Goal: Use online tool/utility: Utilize a website feature to perform a specific function

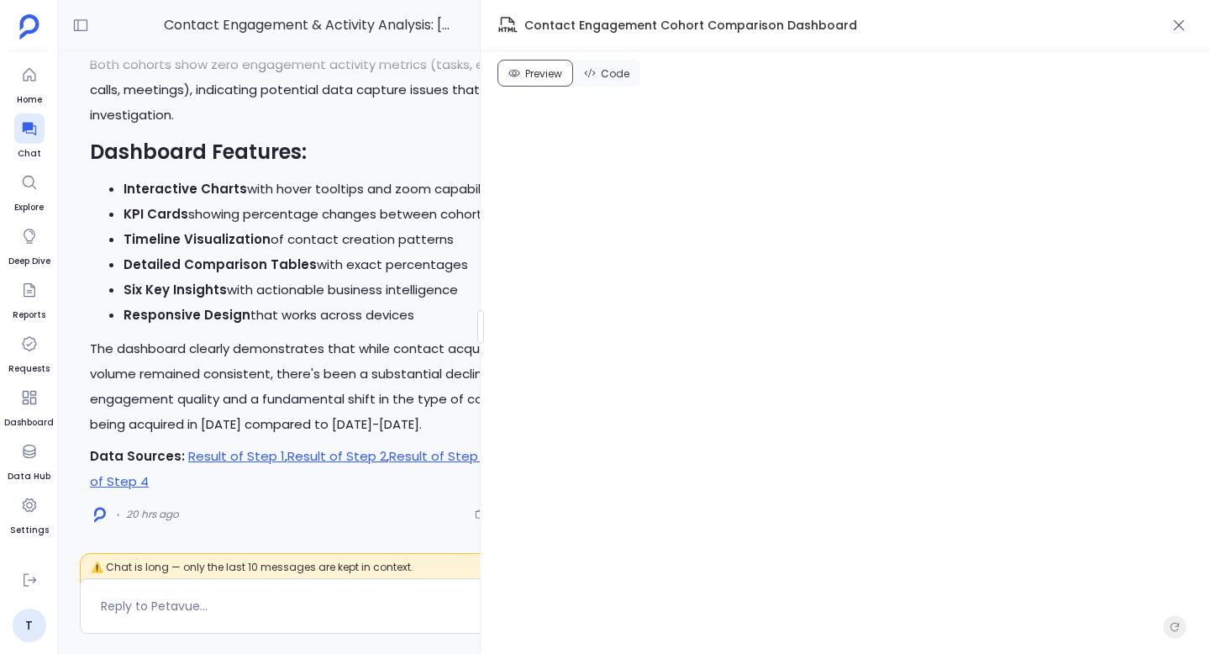
scroll to position [914, 0]
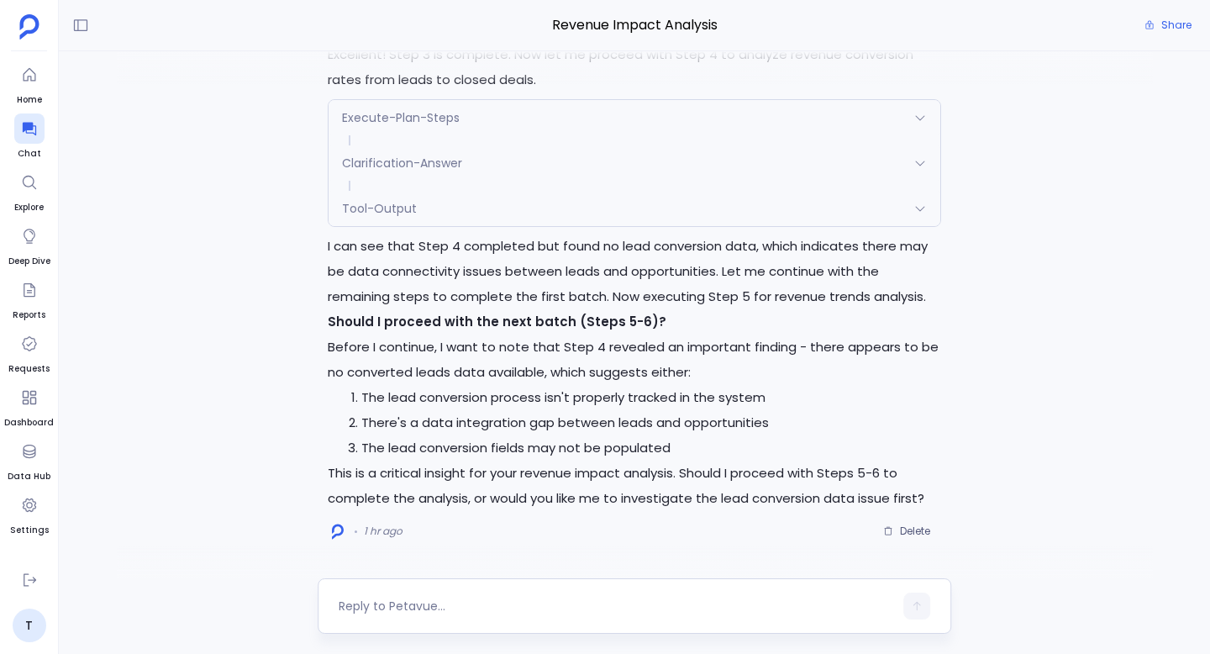
click at [514, 608] on textarea at bounding box center [616, 606] width 555 height 17
type textarea "create a html dashboard for this"
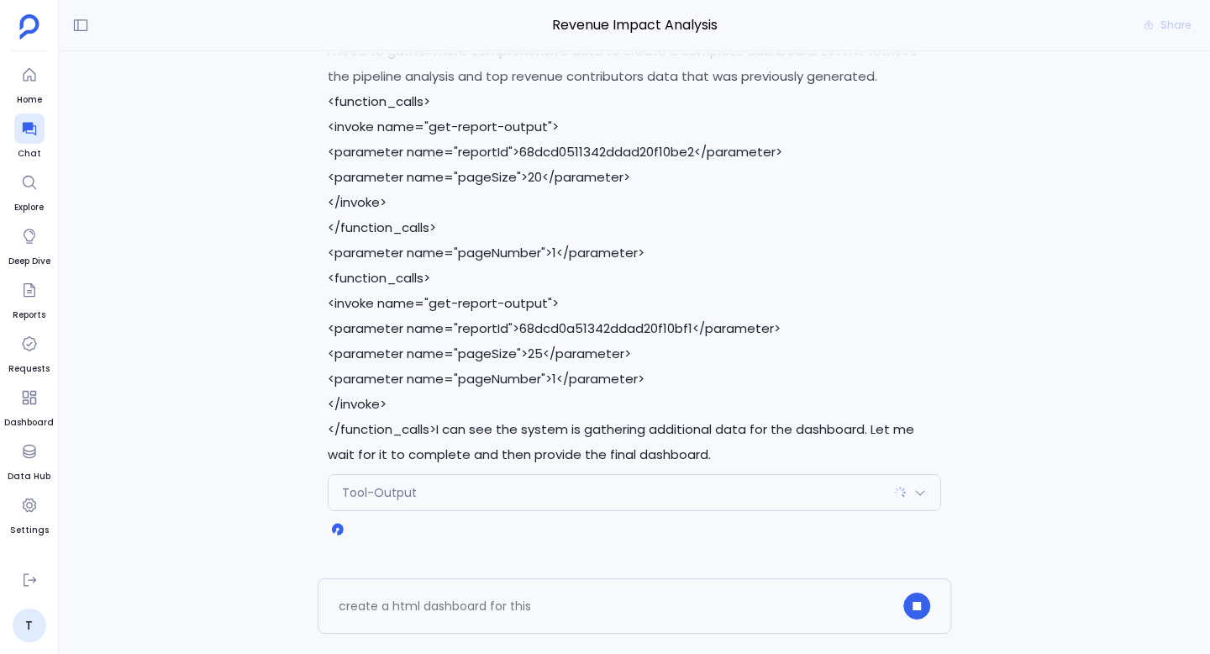
click at [923, 500] on div "Tool-Output" at bounding box center [635, 492] width 612 height 35
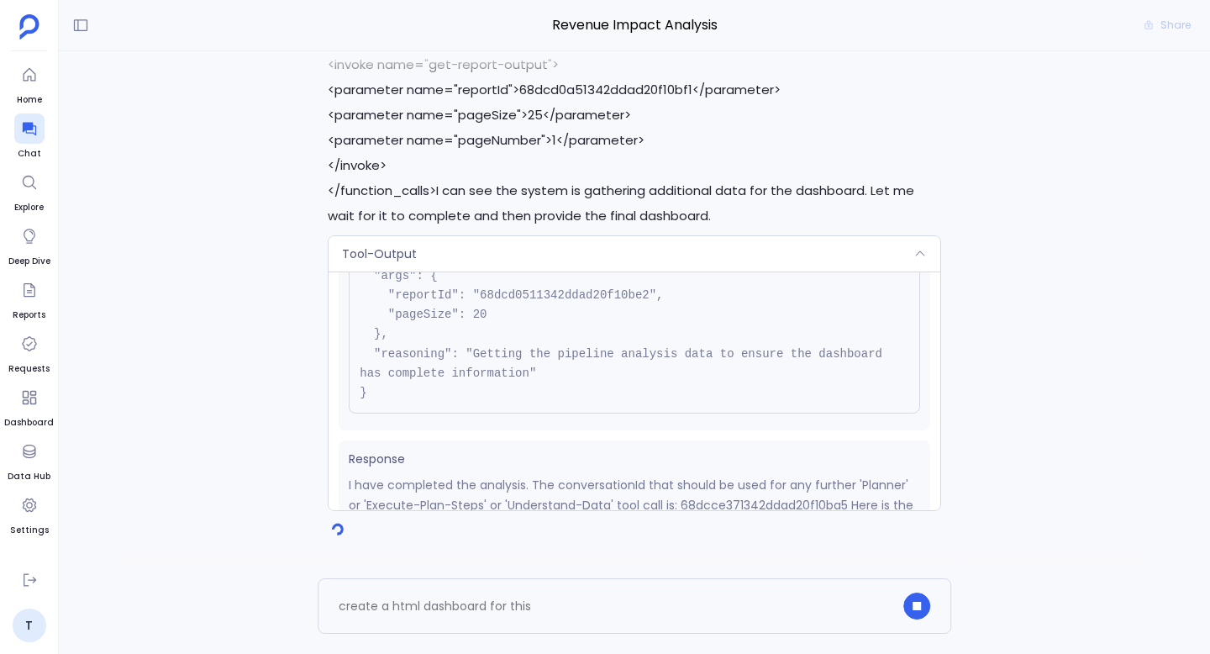
scroll to position [288, 0]
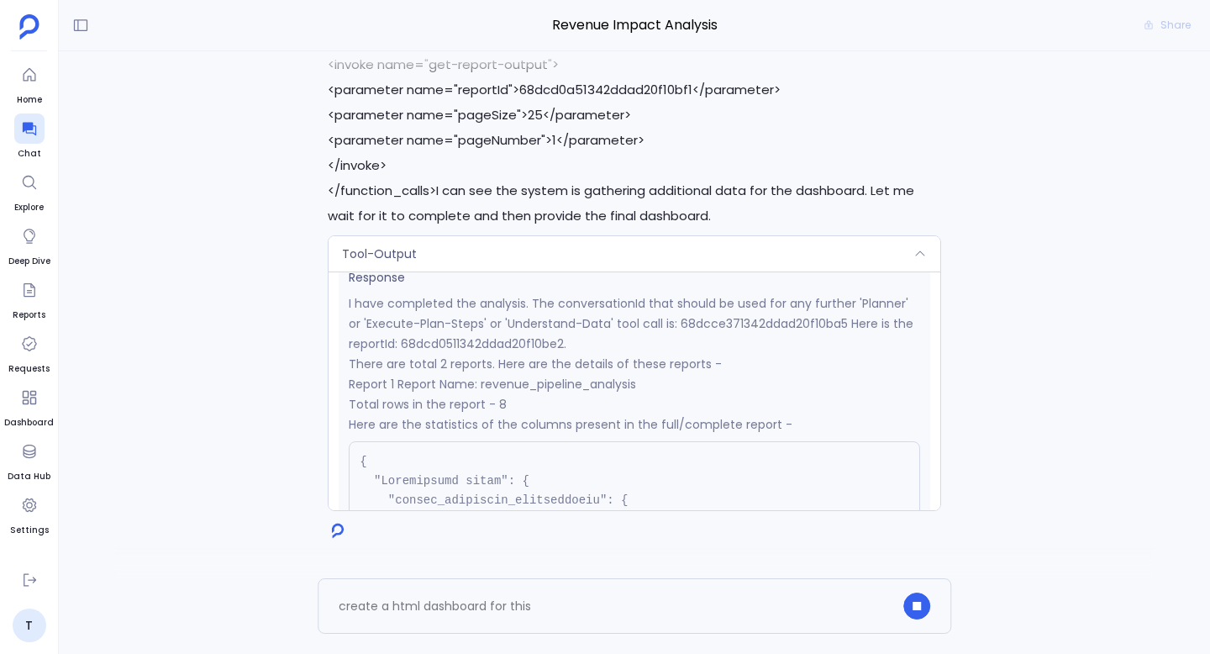
click at [915, 252] on icon at bounding box center [920, 253] width 13 height 13
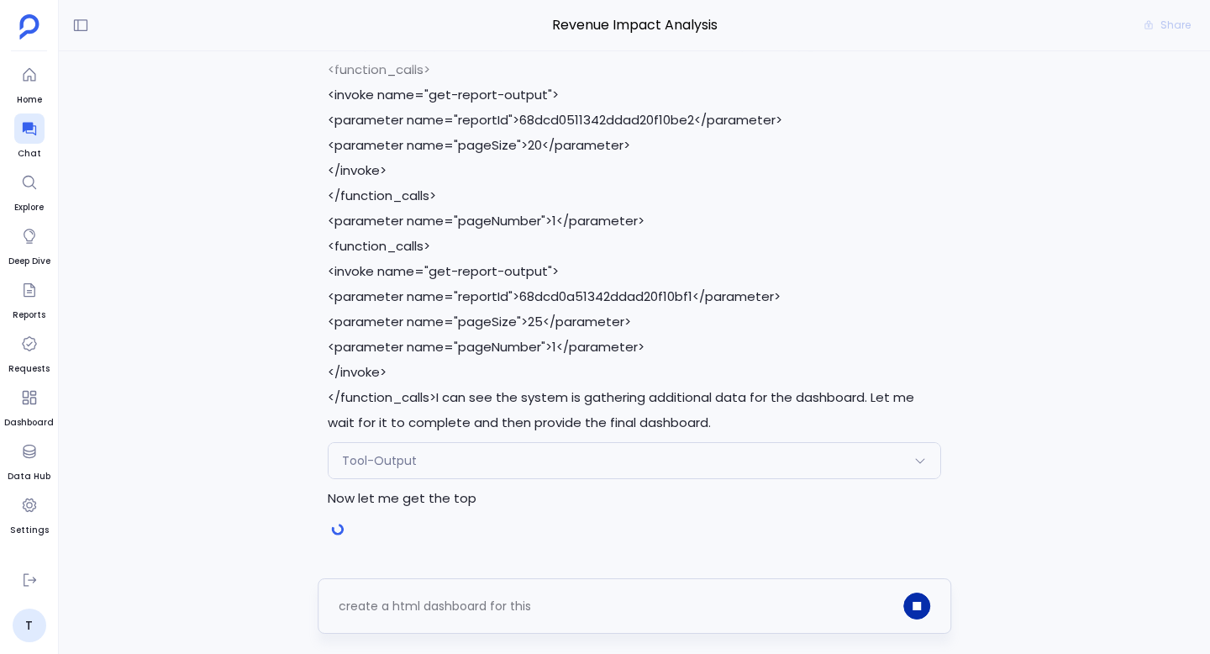
click at [915, 607] on icon "button" at bounding box center [917, 606] width 8 height 8
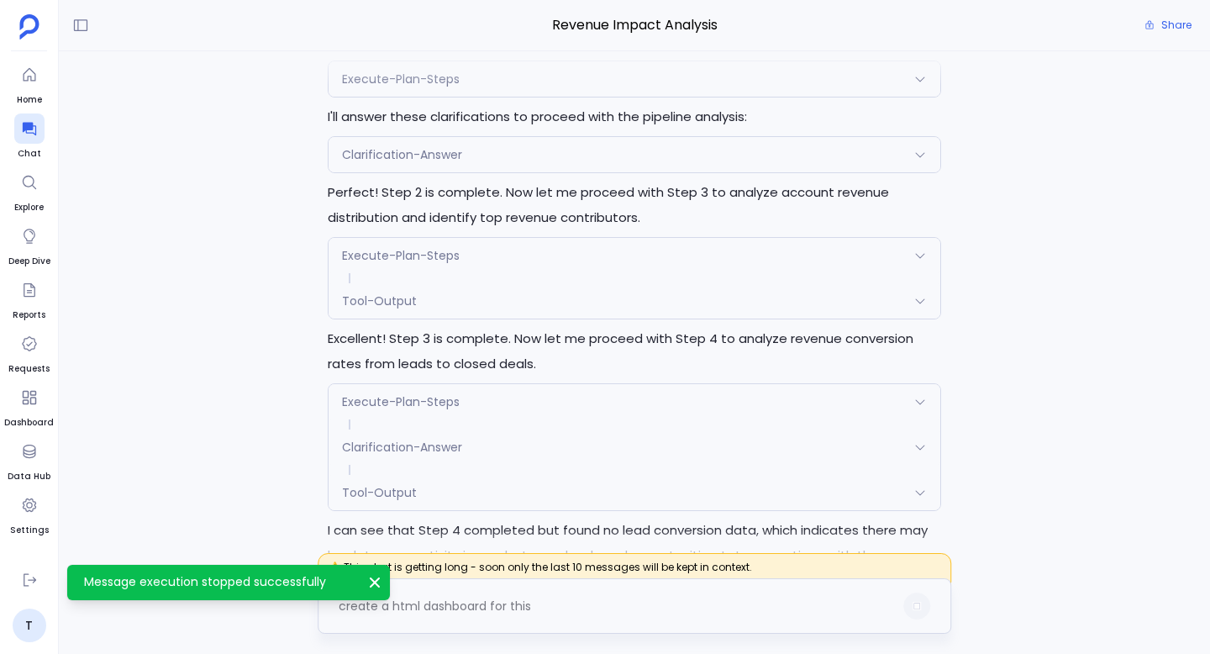
scroll to position [0, 0]
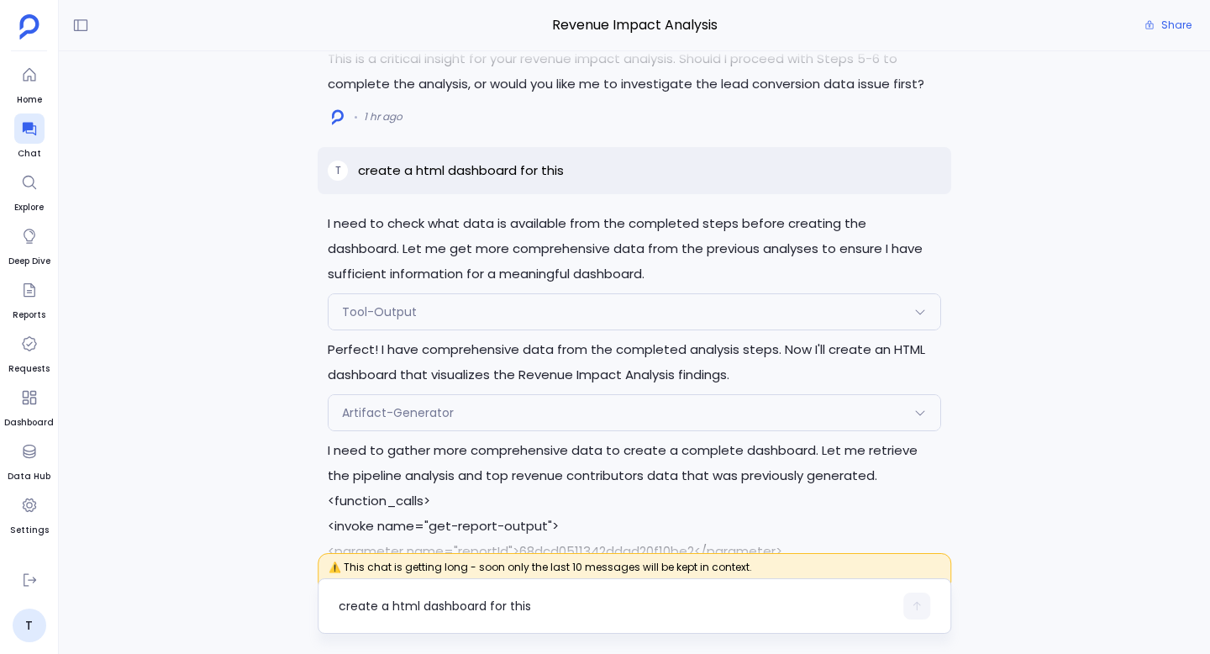
click at [600, 313] on div "Tool-Output" at bounding box center [635, 311] width 612 height 35
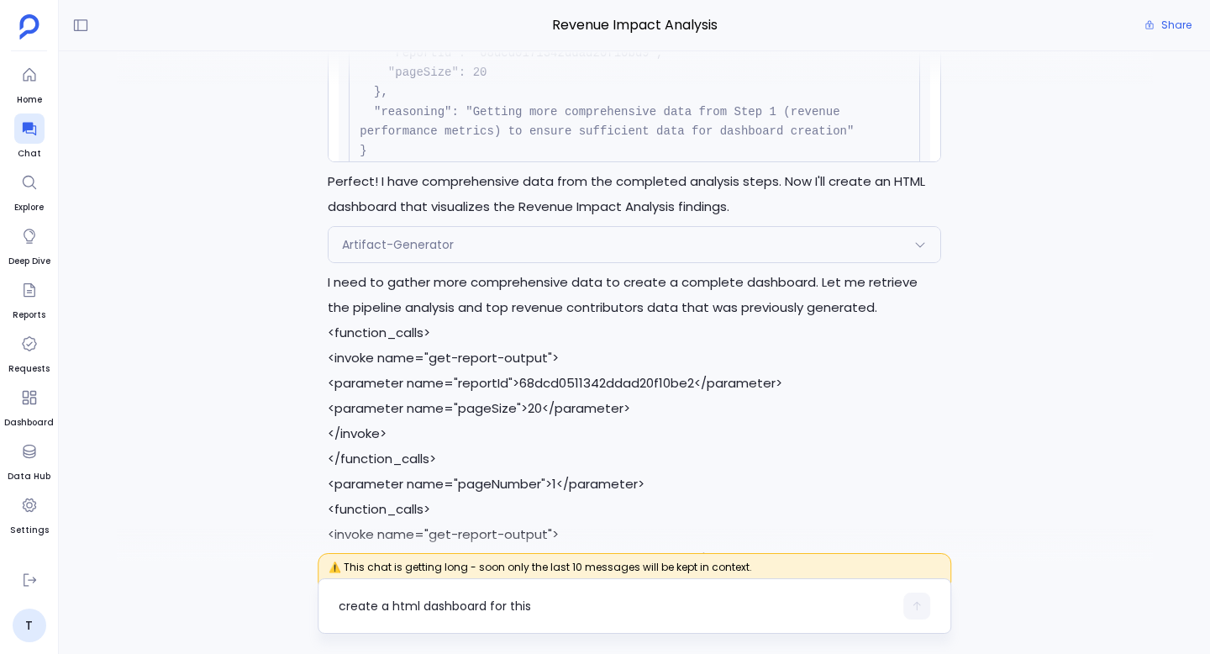
scroll to position [-277, 0]
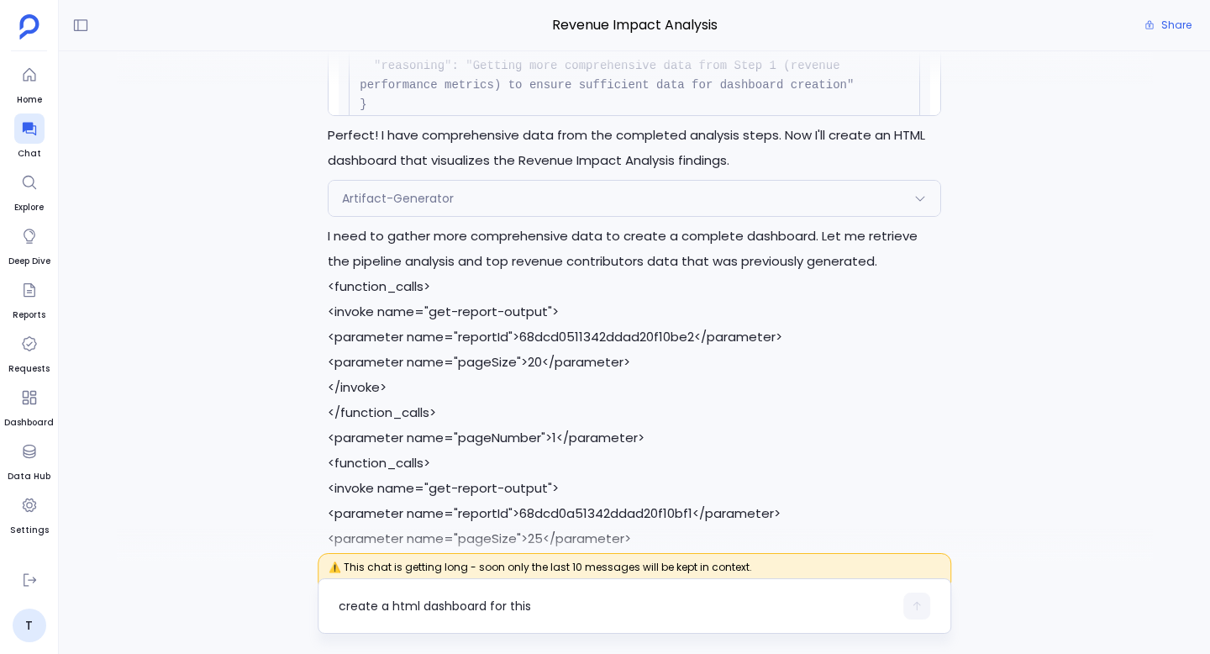
click at [524, 206] on div "Artifact-Generator" at bounding box center [635, 198] width 612 height 35
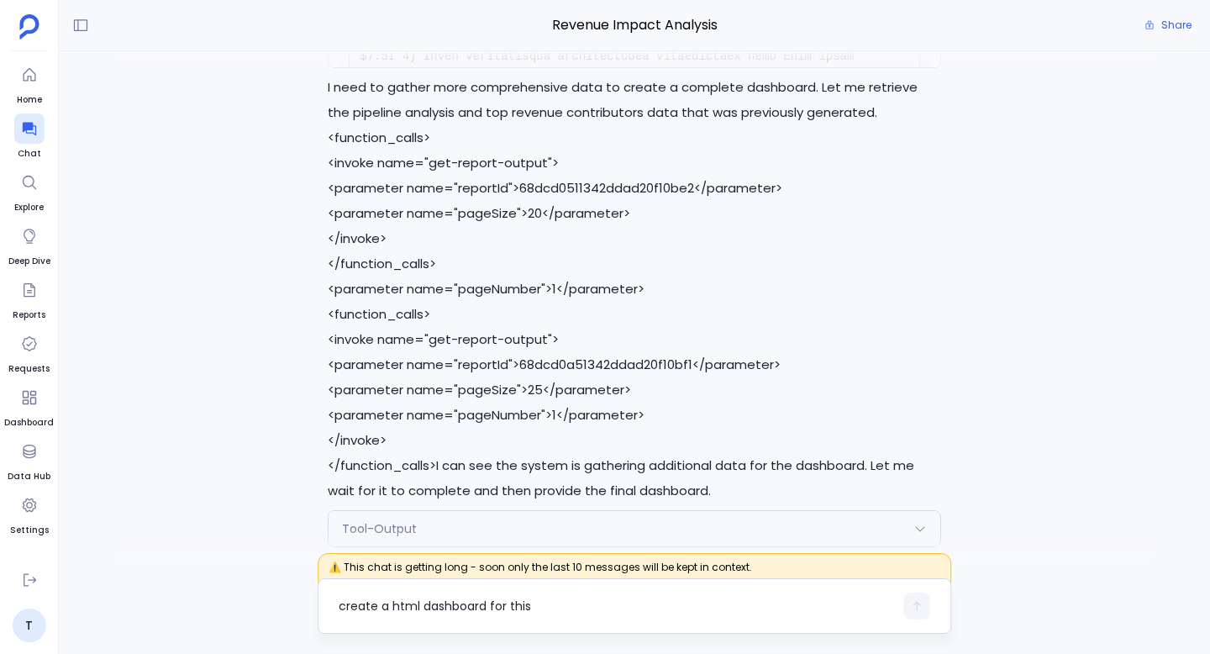
scroll to position [0, 0]
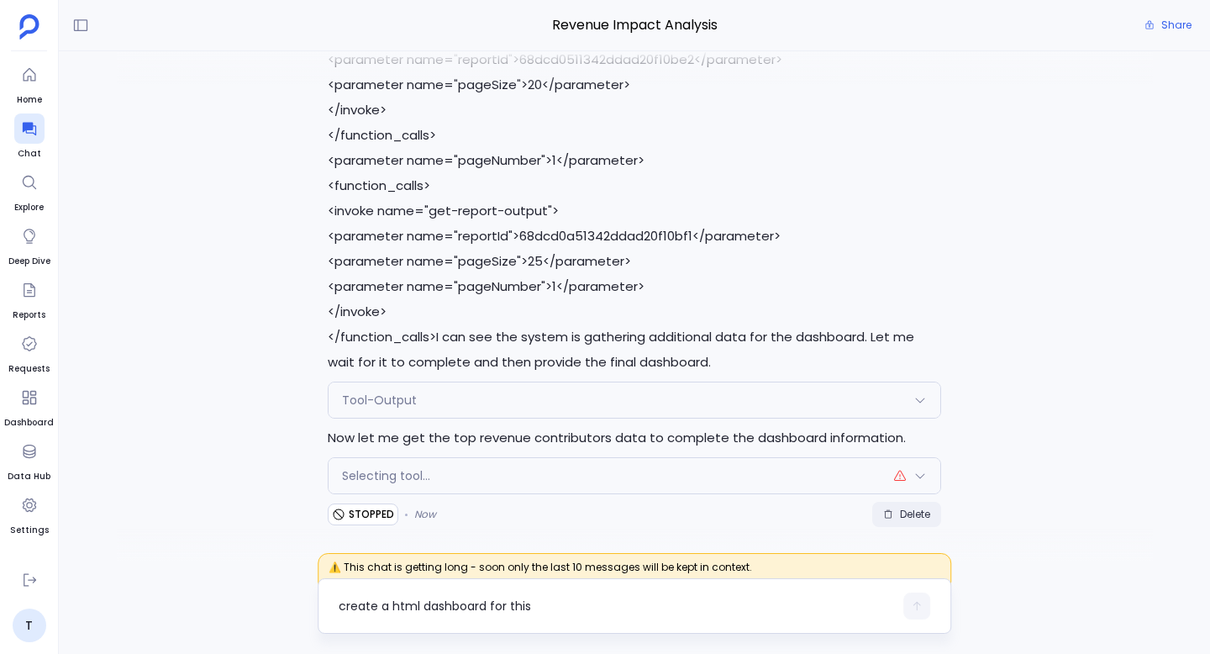
click at [911, 512] on span "Delete" at bounding box center [915, 514] width 30 height 13
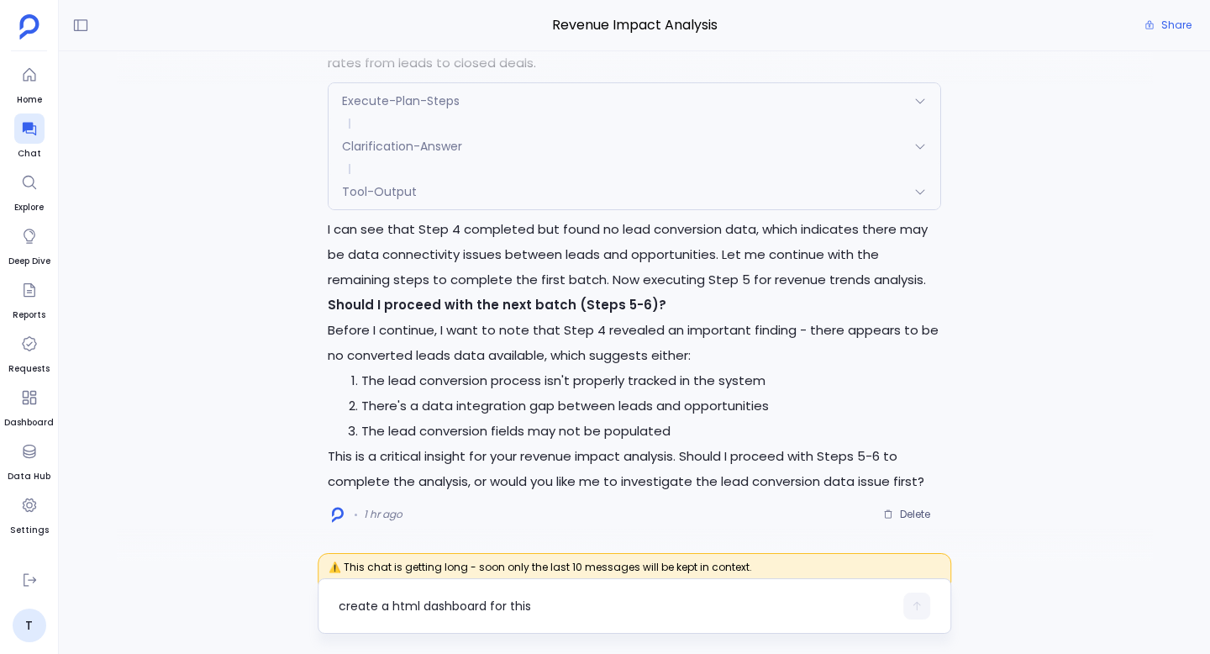
click at [418, 609] on textarea "create a html dashboard for this" at bounding box center [616, 606] width 555 height 17
type textarea "yes, proceed"
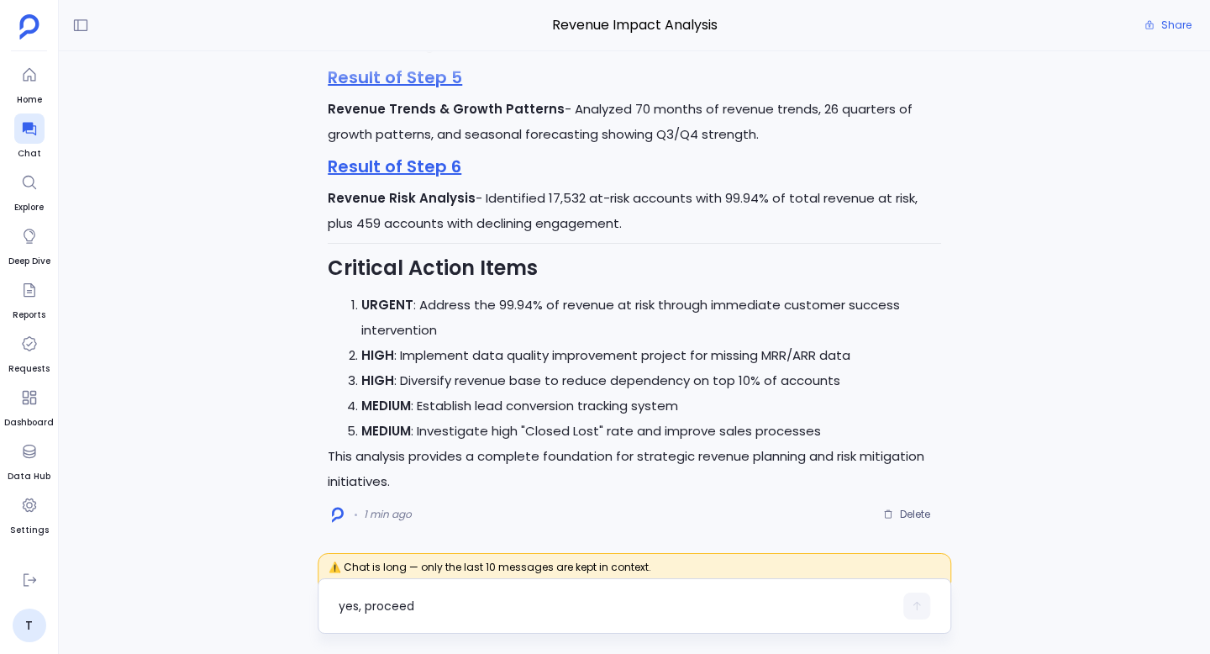
click at [447, 606] on textarea "yes, proceed" at bounding box center [616, 606] width 555 height 17
type textarea "create me html dashboard for this"
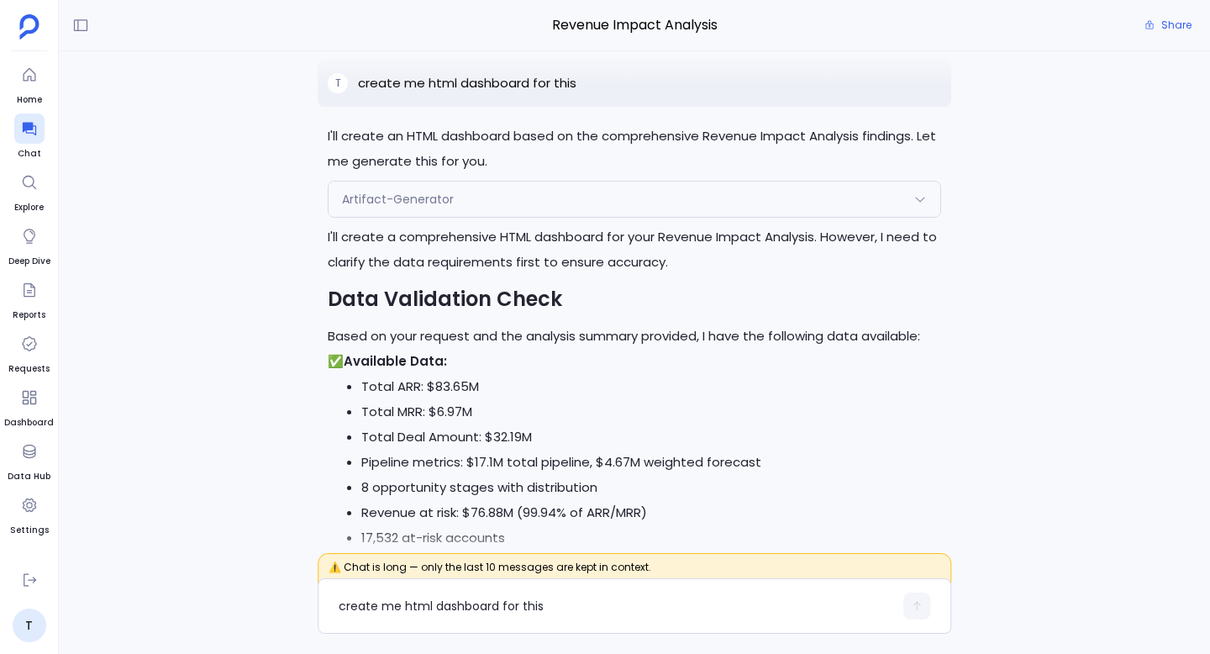
scroll to position [-874, 0]
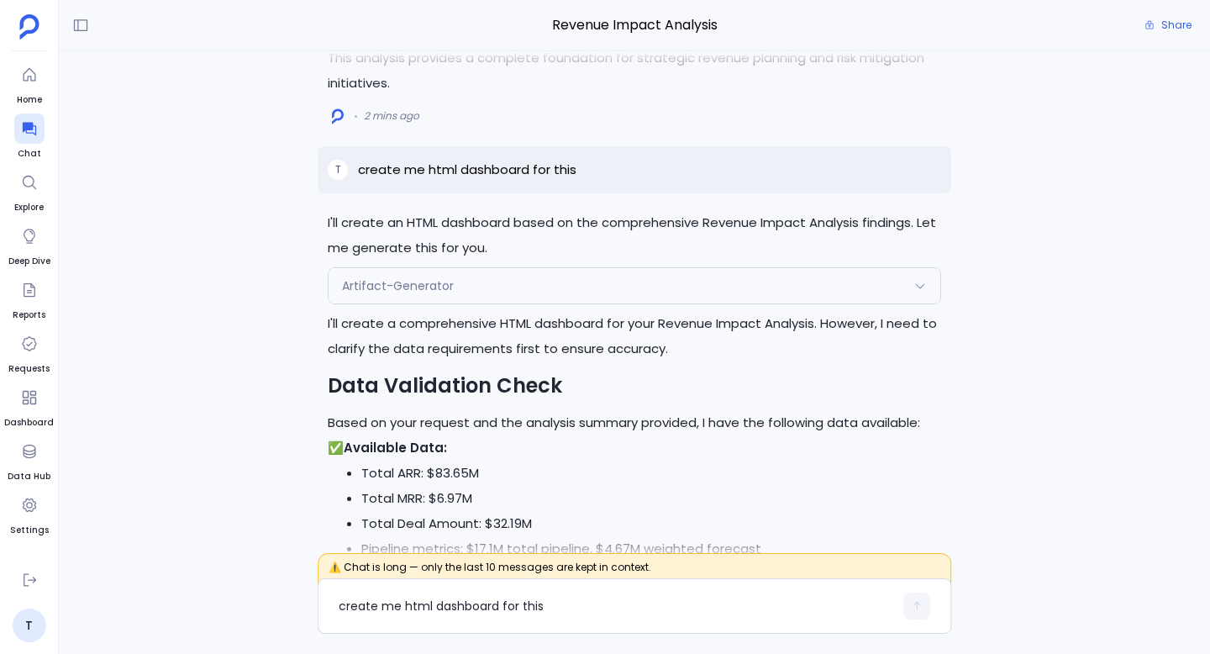
click at [629, 287] on div "Artifact-Generator" at bounding box center [635, 285] width 612 height 35
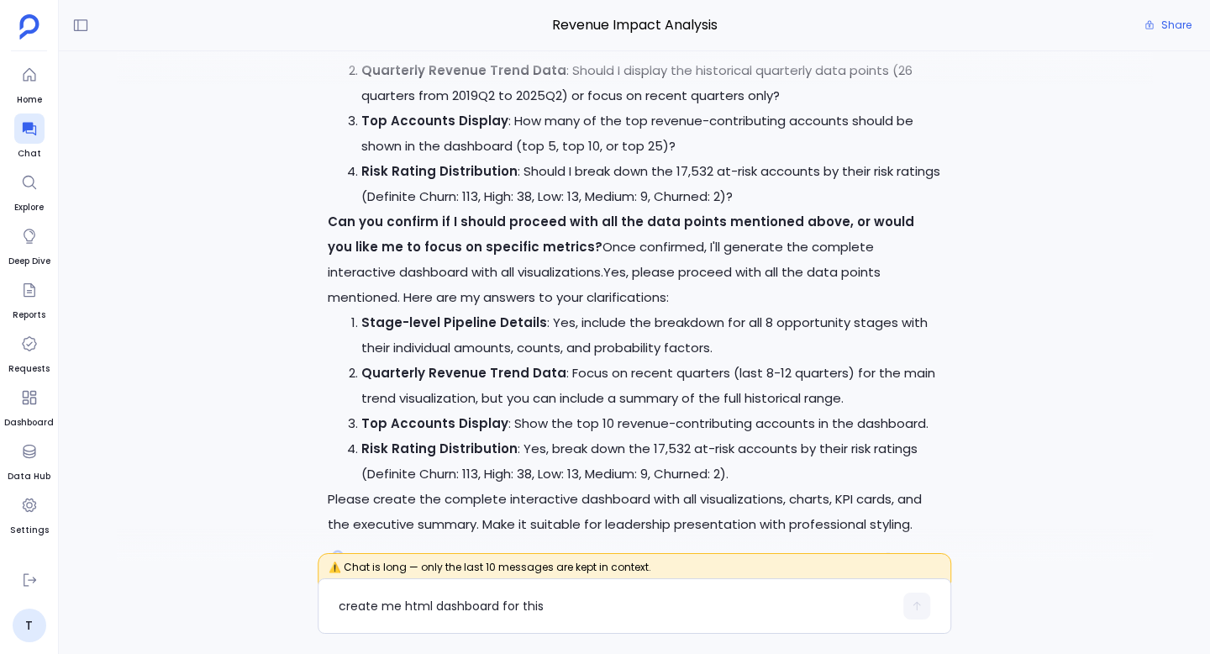
scroll to position [0, 0]
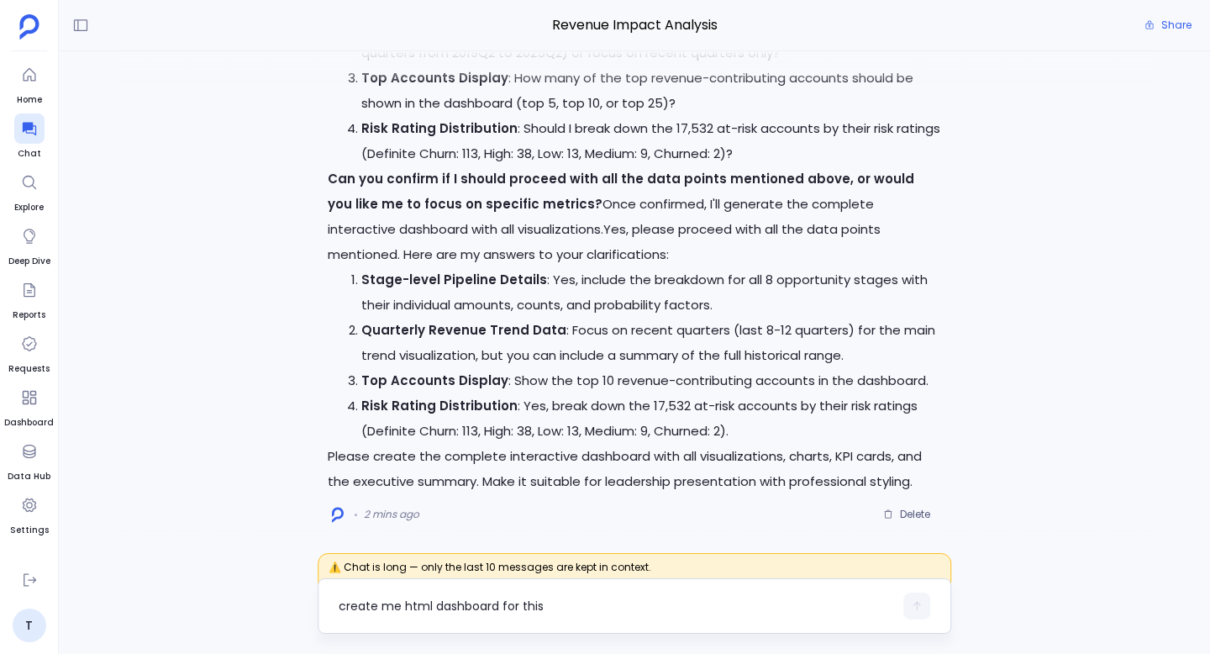
click at [461, 610] on textarea "create me html dashboard for this" at bounding box center [616, 606] width 555 height 17
type textarea "proceed"
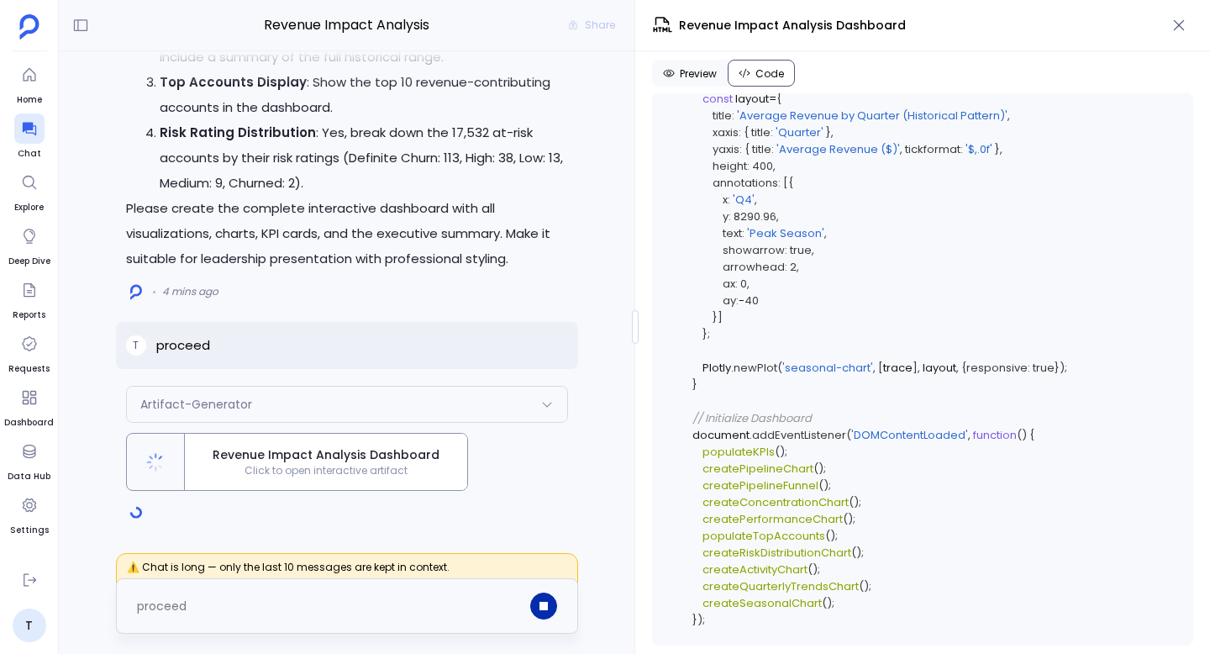
scroll to position [11792, 0]
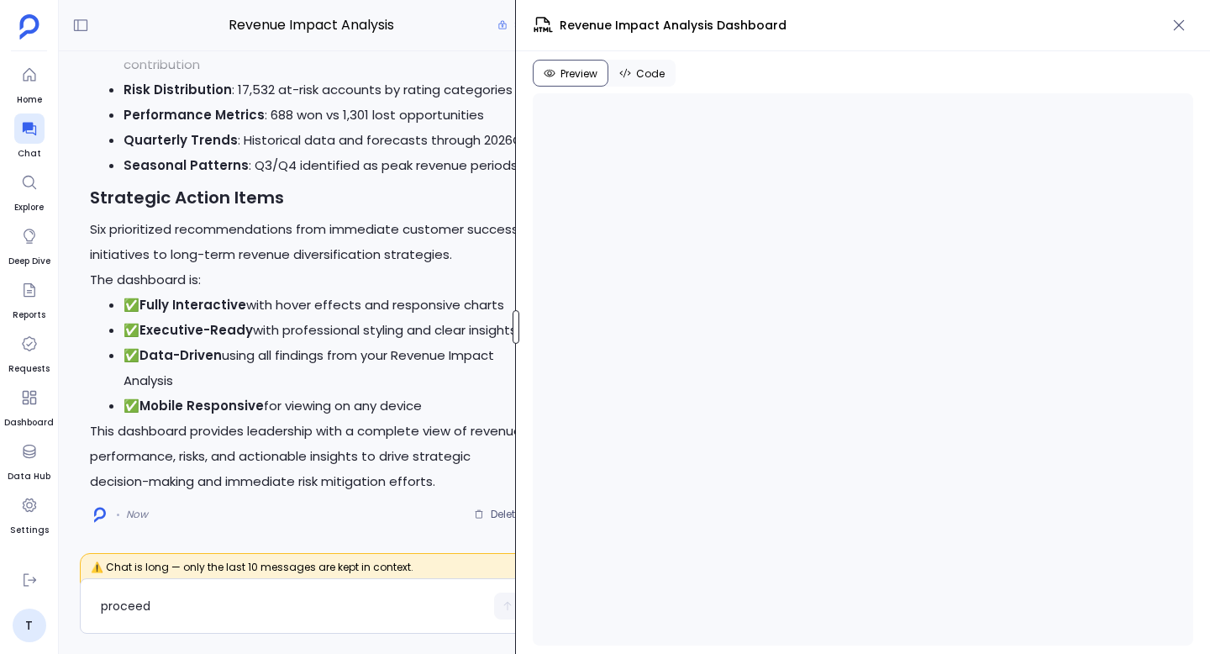
click at [519, 340] on div at bounding box center [516, 327] width 7 height 34
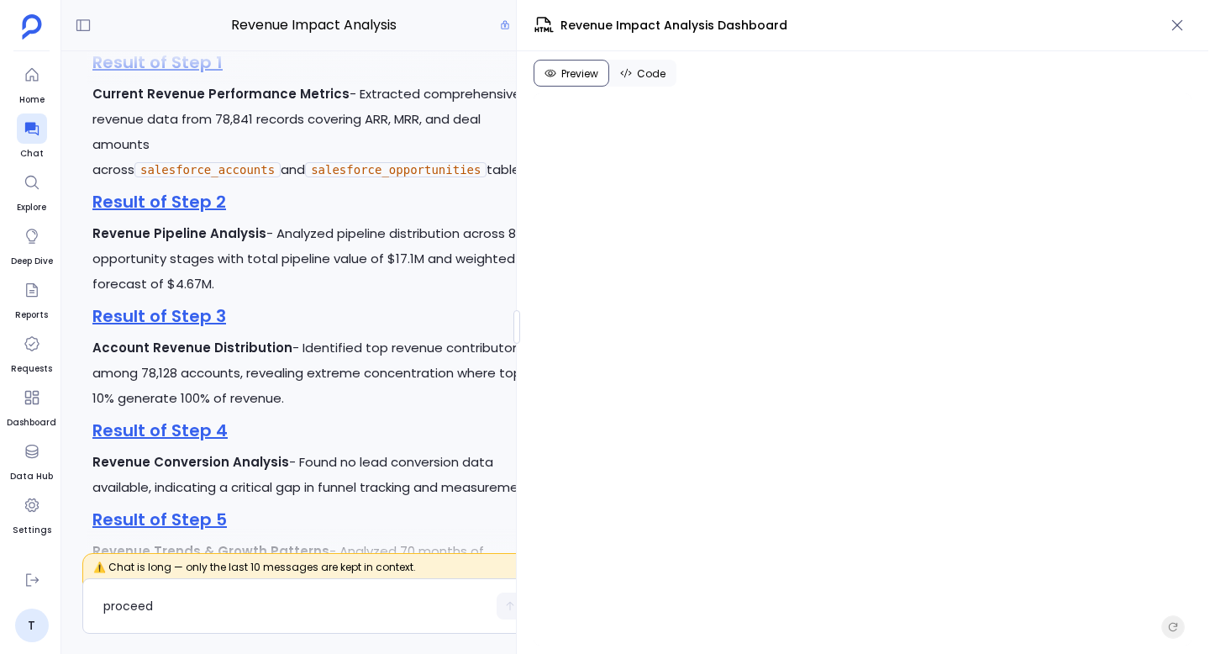
scroll to position [-4360, 0]
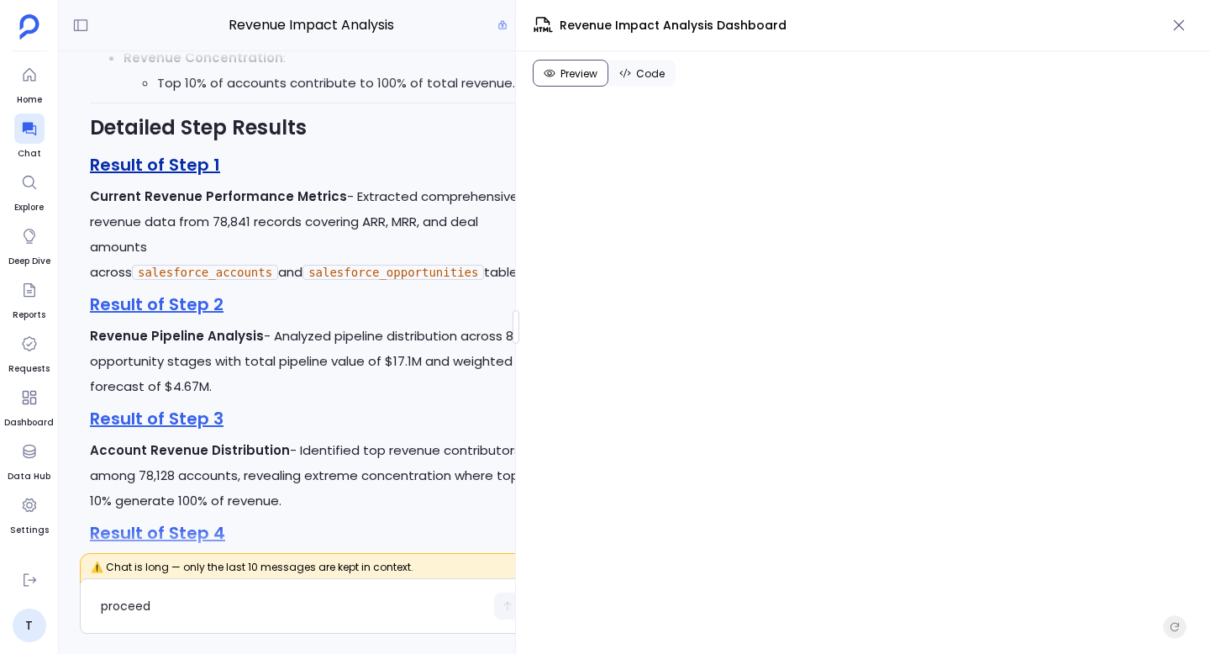
click at [193, 165] on link "Result of Step 1" at bounding box center [155, 165] width 130 height 24
click at [181, 303] on link "Result of Step 2" at bounding box center [157, 305] width 134 height 24
click at [171, 419] on link "Result of Step 3" at bounding box center [157, 419] width 134 height 24
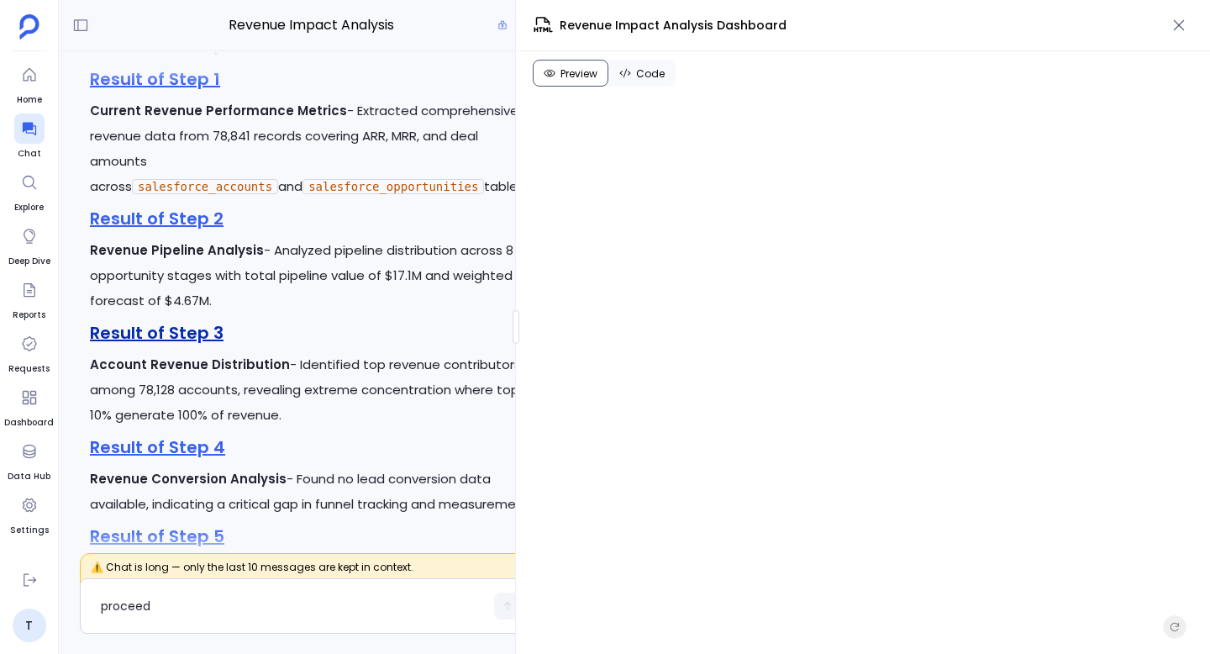
scroll to position [-4196, 0]
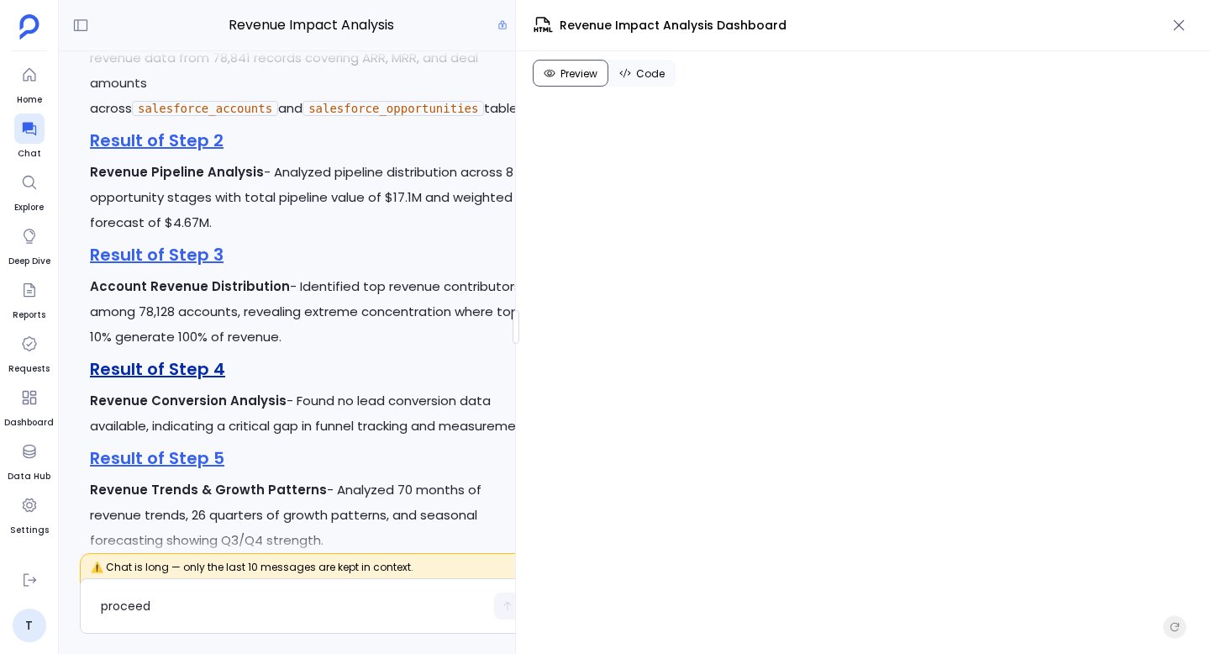
click at [179, 369] on link "Result of Step 4" at bounding box center [157, 369] width 135 height 24
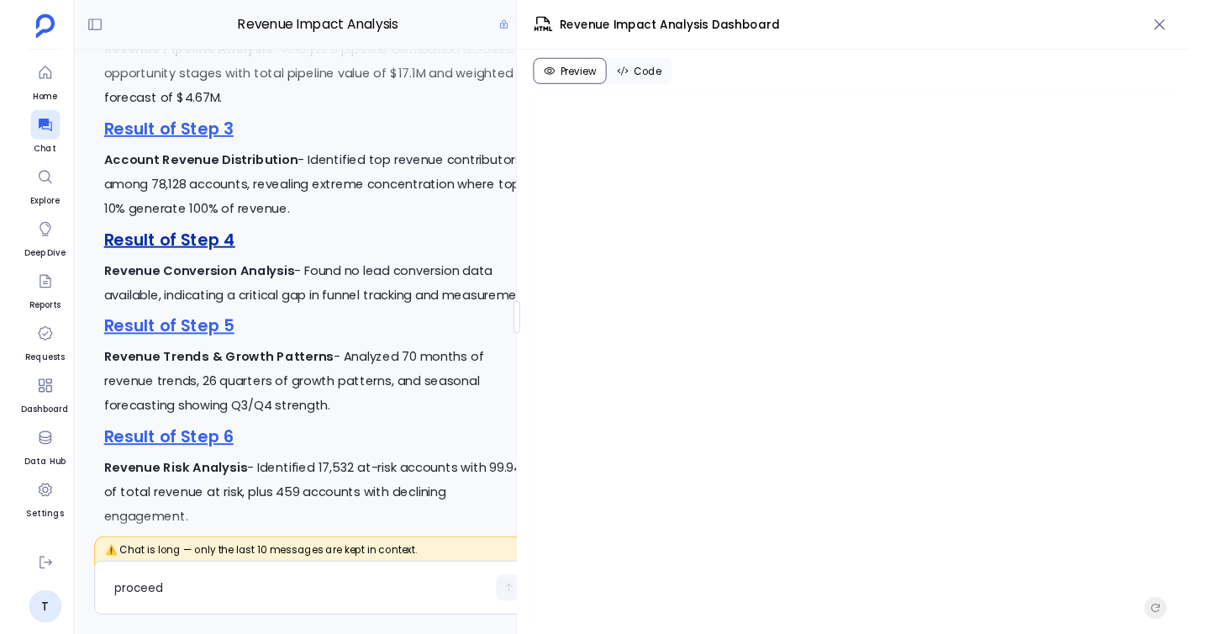
scroll to position [-4013, 0]
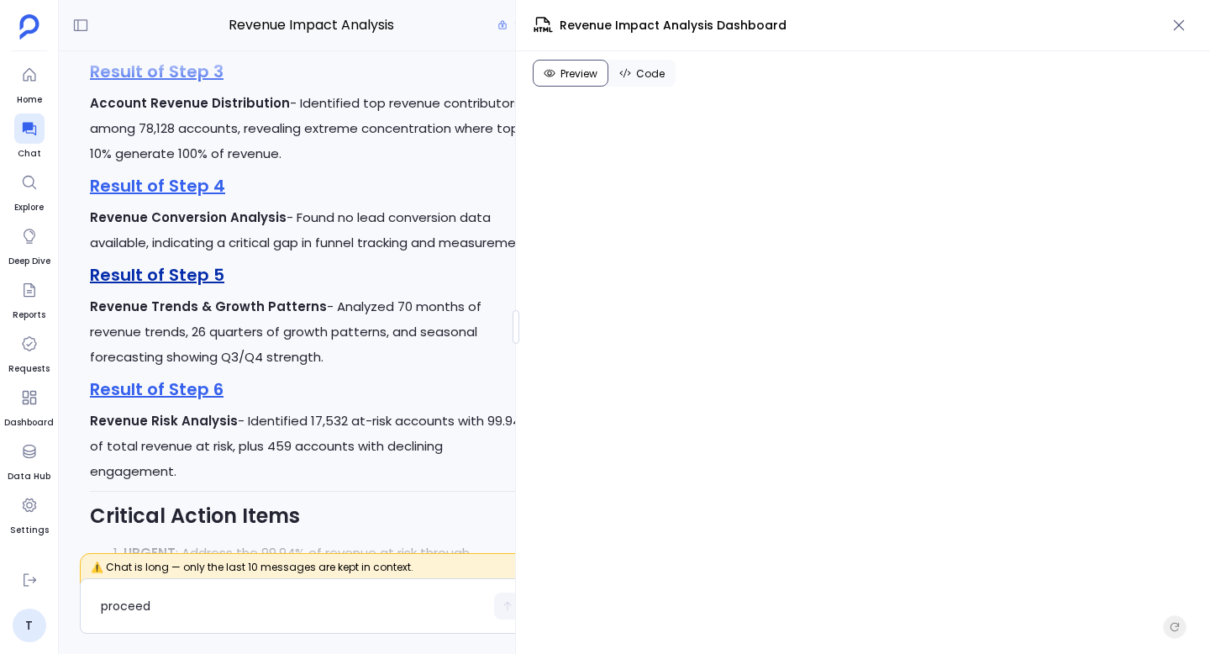
click at [176, 287] on link "Result of Step 5" at bounding box center [157, 275] width 134 height 24
click at [182, 401] on link "Result of Step 6" at bounding box center [157, 389] width 134 height 24
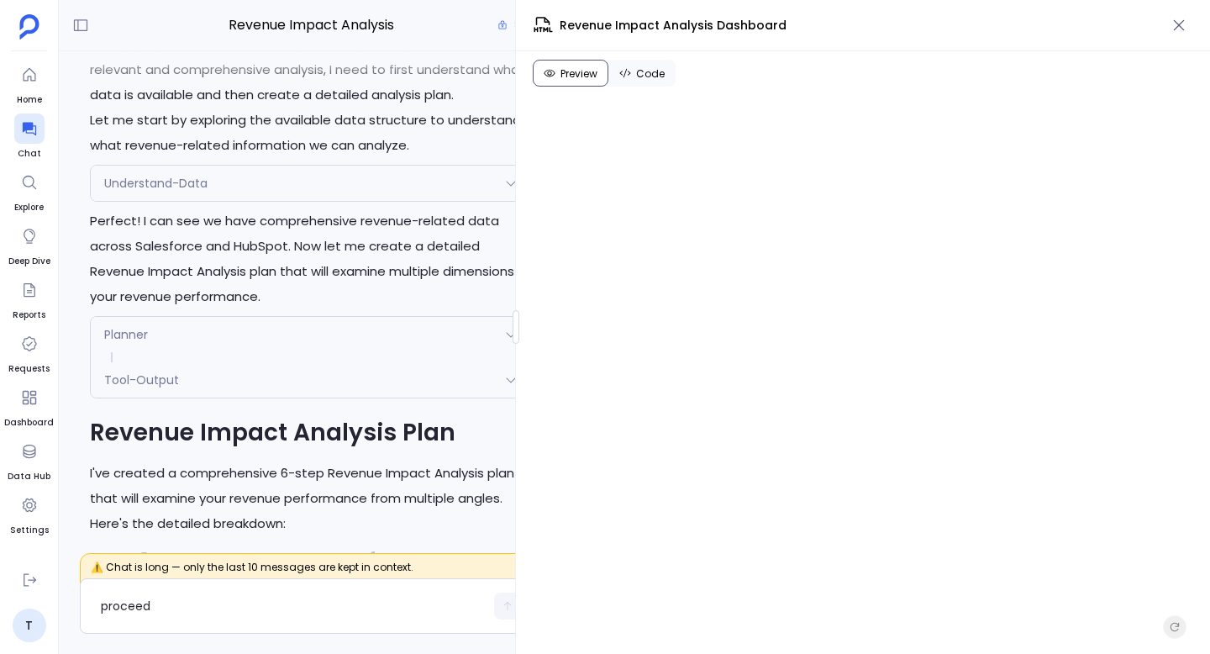
scroll to position [-12852, 0]
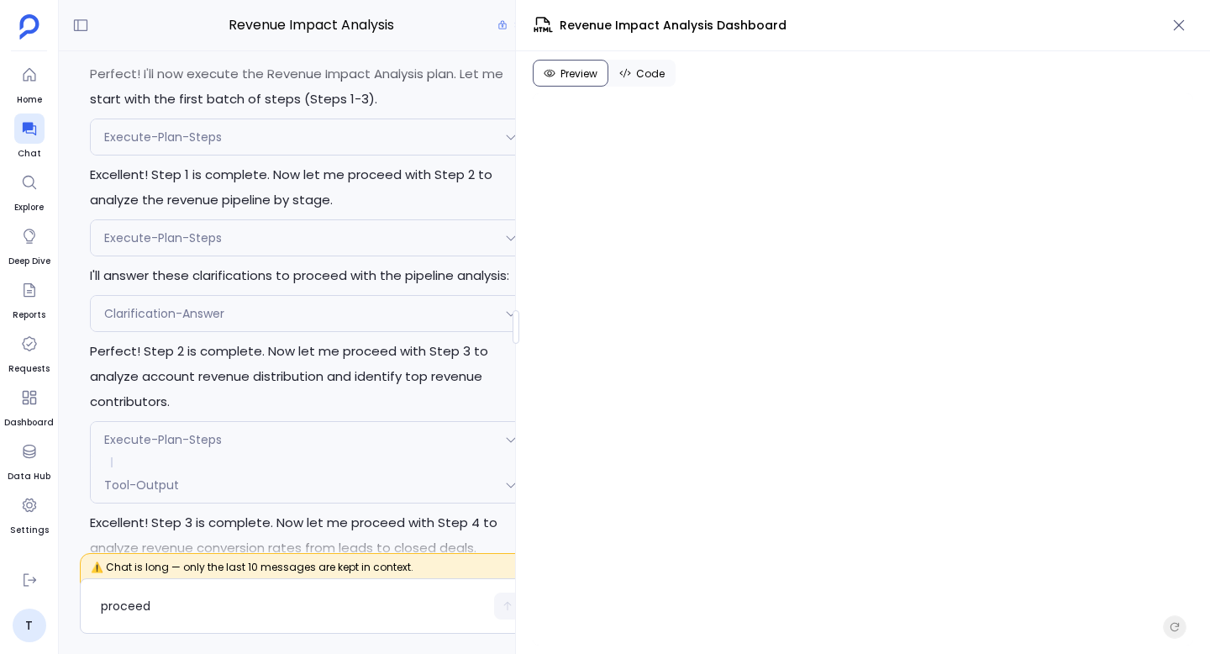
click at [261, 155] on div "Execute-Plan-Steps" at bounding box center [311, 136] width 440 height 35
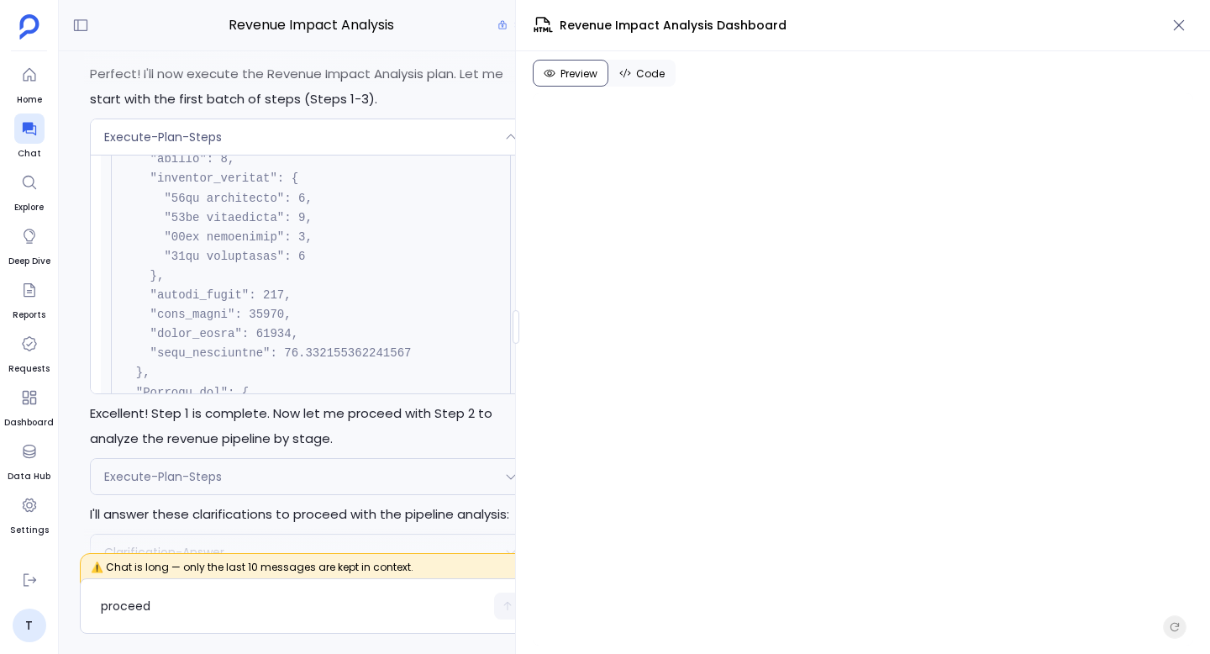
scroll to position [1187, 0]
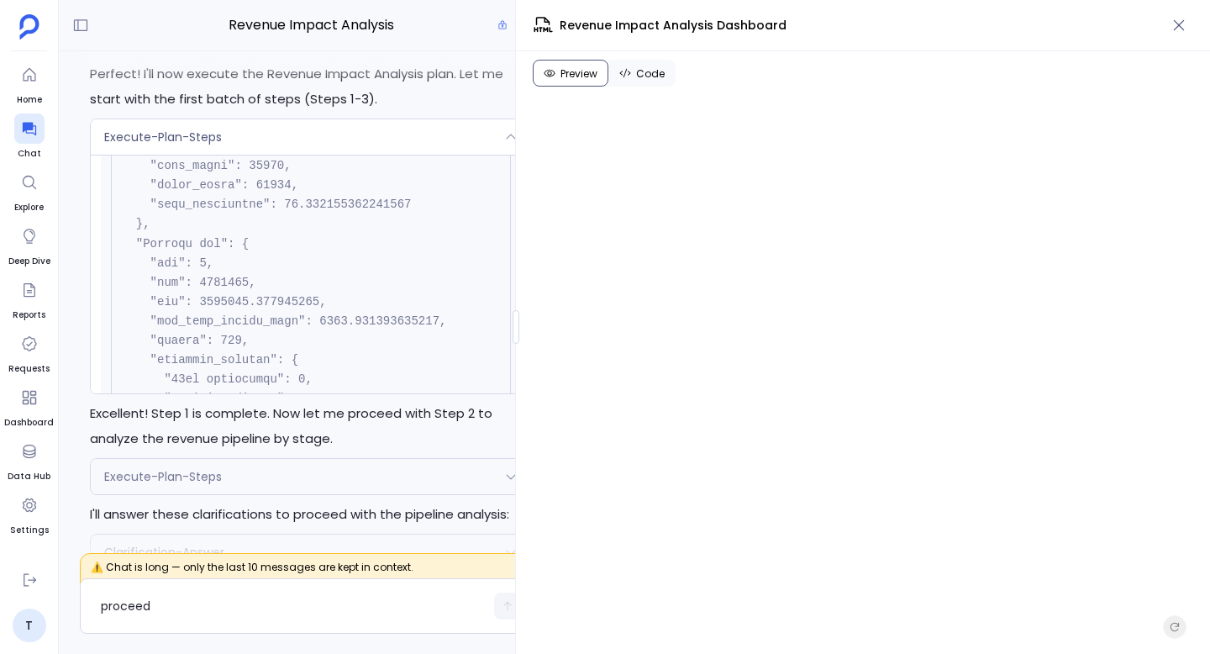
click at [279, 155] on div "Execute-Plan-Steps" at bounding box center [311, 136] width 440 height 35
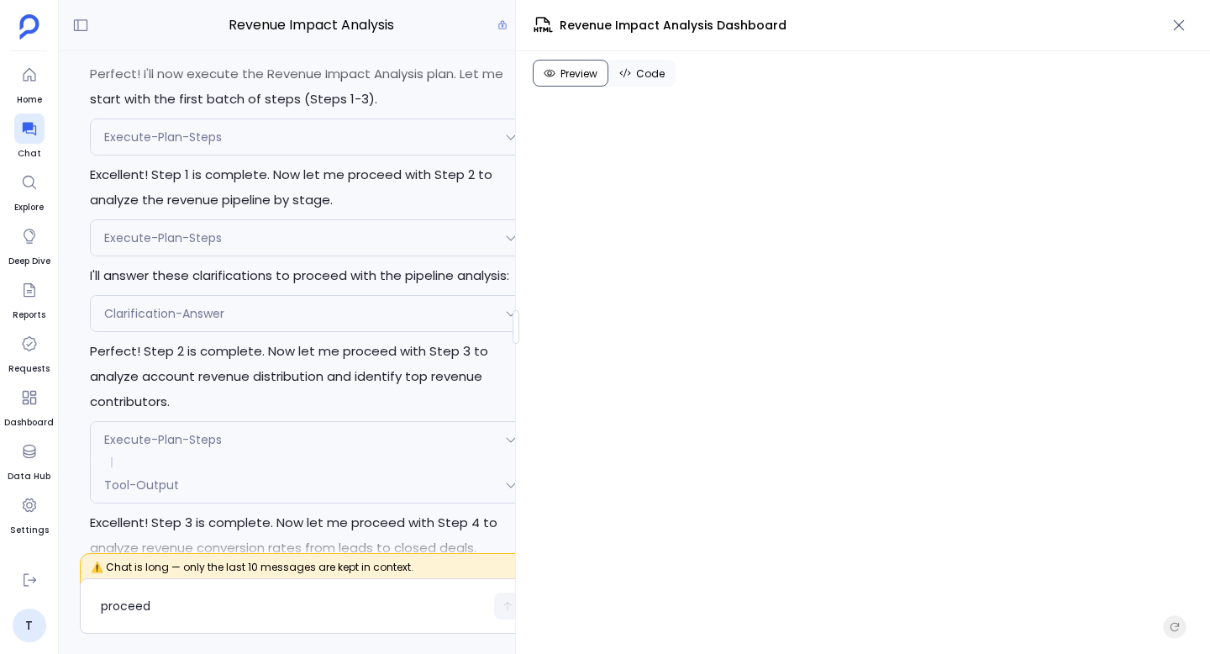
click at [263, 256] on div "Execute-Plan-Steps" at bounding box center [311, 237] width 440 height 35
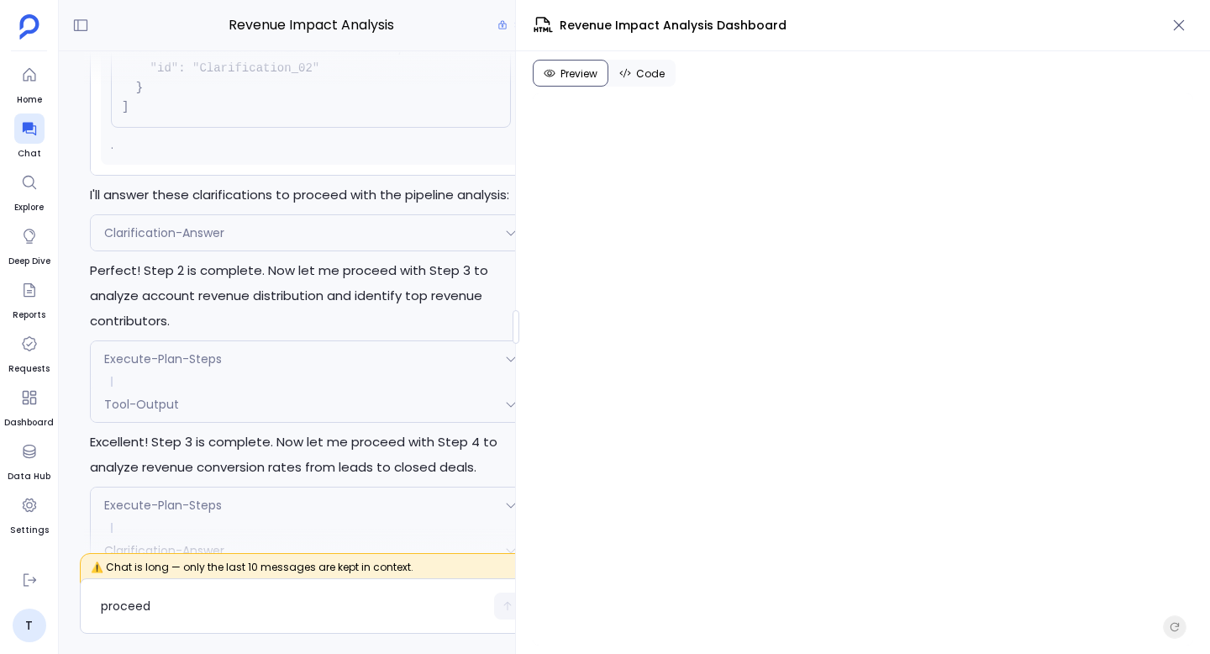
scroll to position [-8771, 0]
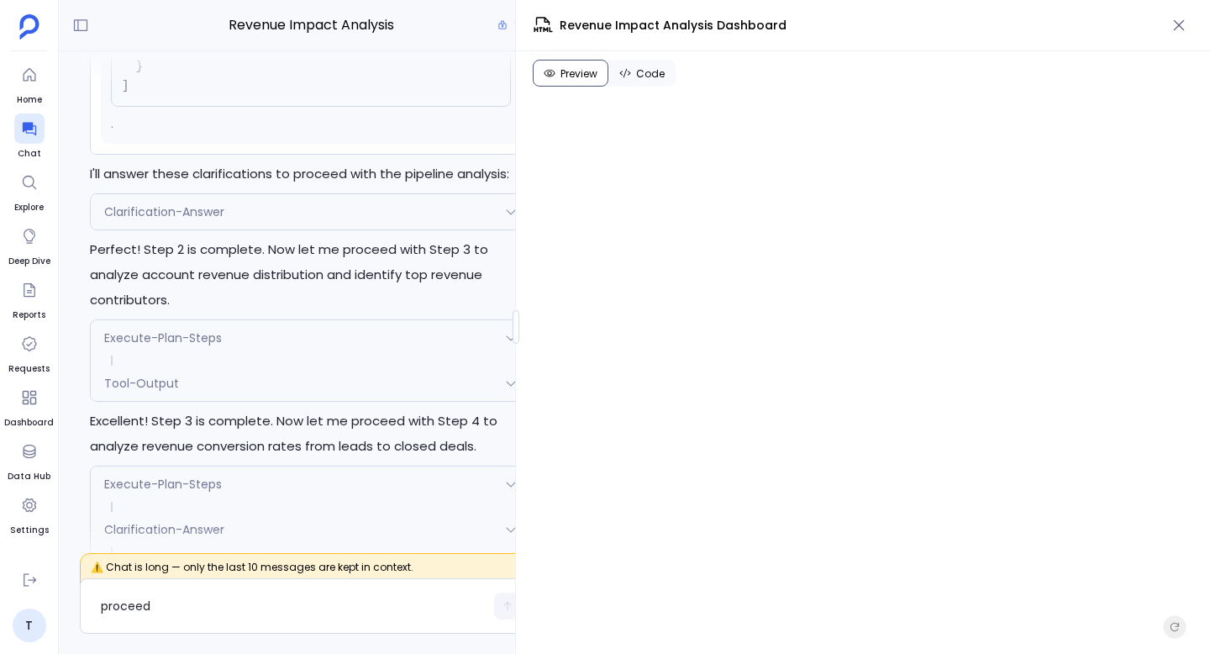
click at [270, 229] on div "Clarification-Answer" at bounding box center [311, 211] width 440 height 35
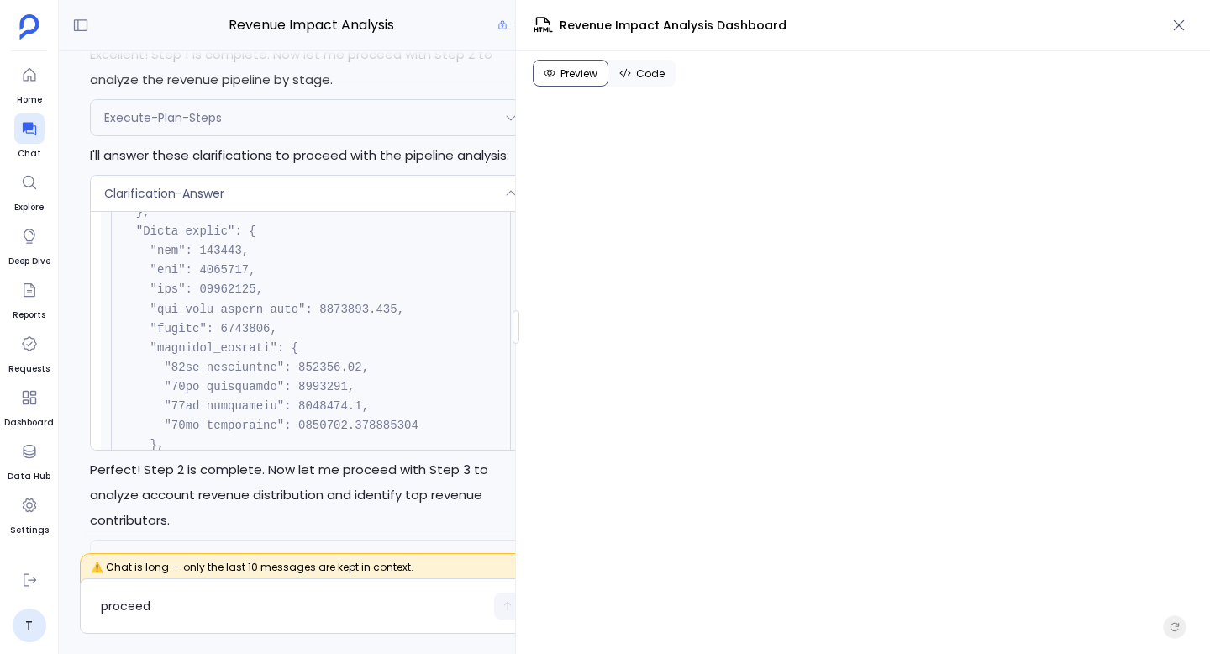
scroll to position [1807, 0]
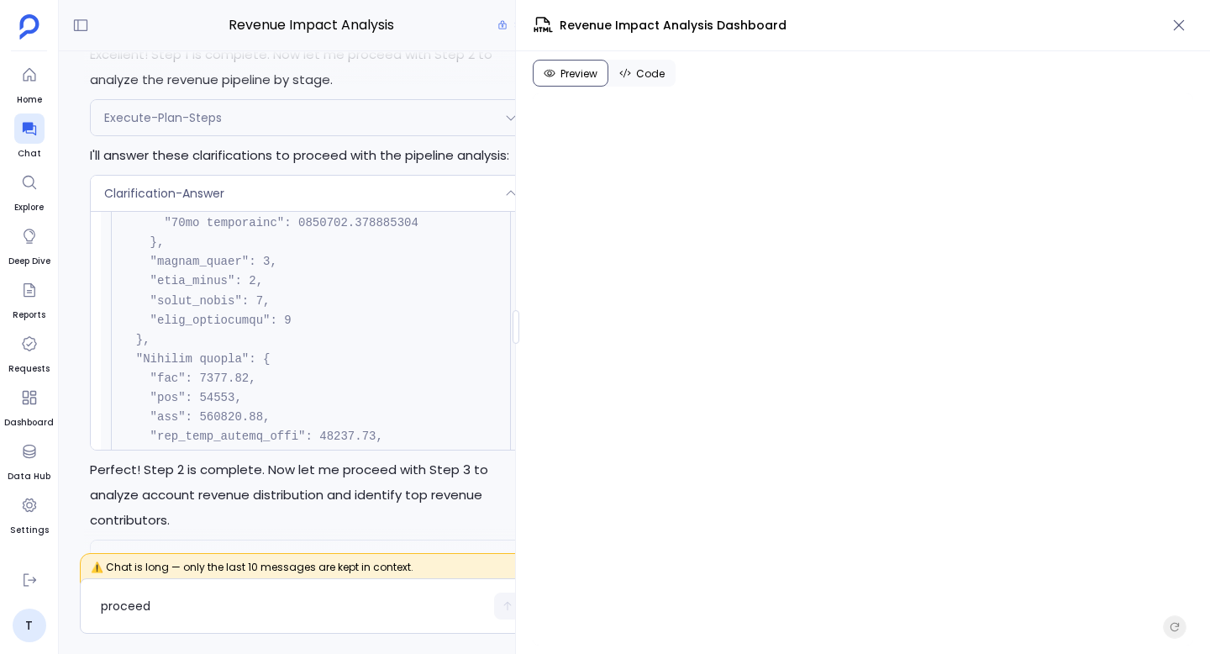
click at [343, 211] on div "Clarification-Answer" at bounding box center [311, 193] width 440 height 35
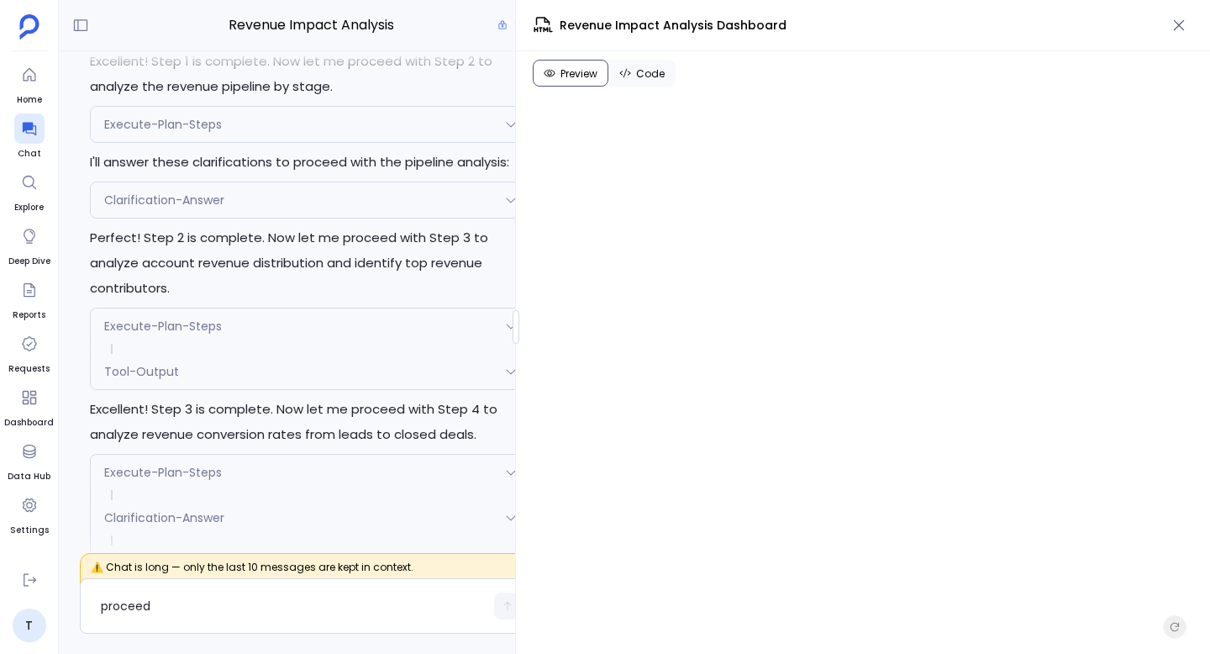
scroll to position [-8752, 0]
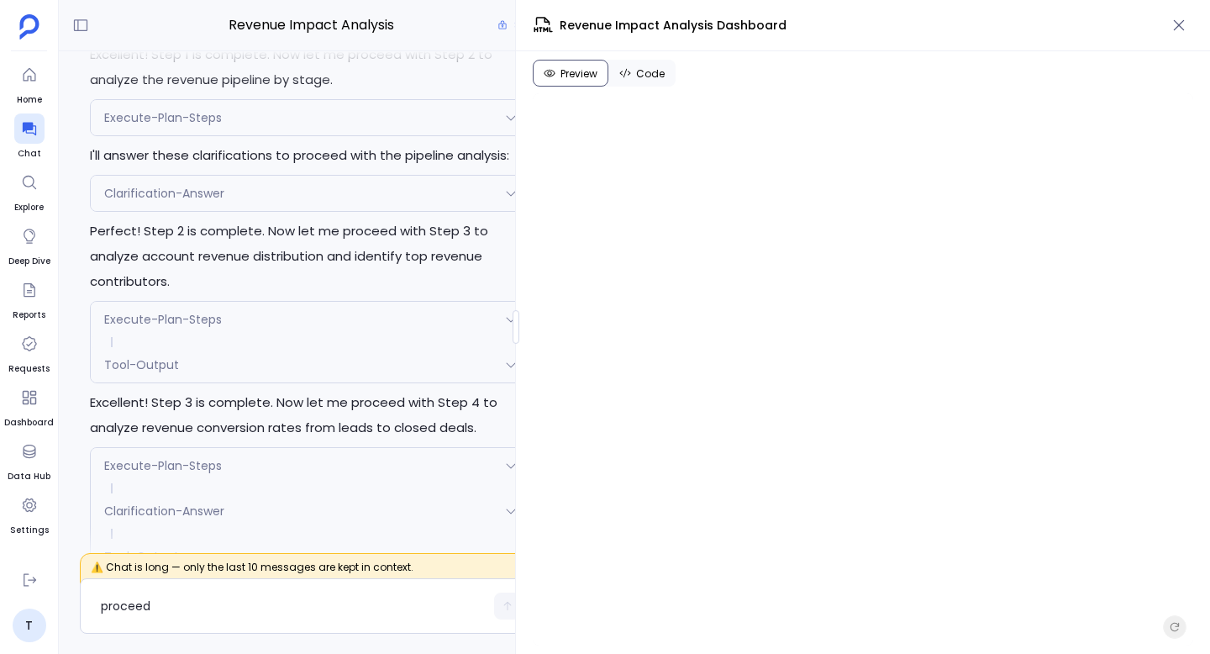
click at [278, 337] on div "Execute-Plan-Steps" at bounding box center [311, 319] width 440 height 35
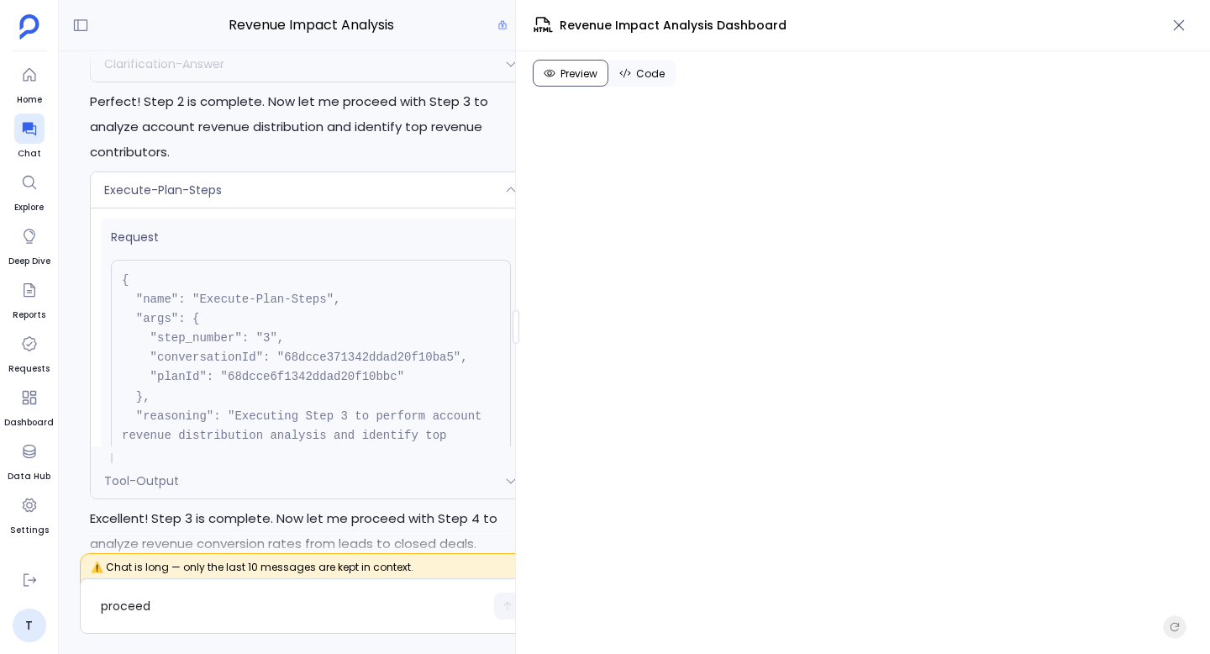
scroll to position [-8857, 0]
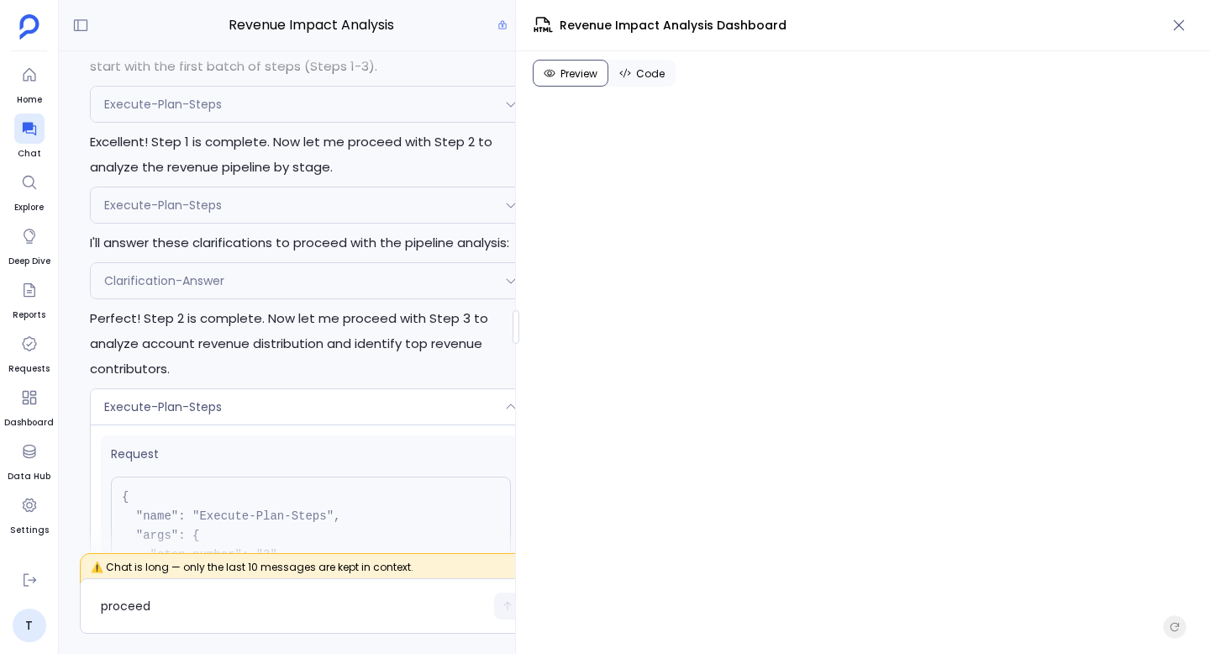
click at [331, 298] on div "Clarification-Answer" at bounding box center [311, 280] width 440 height 35
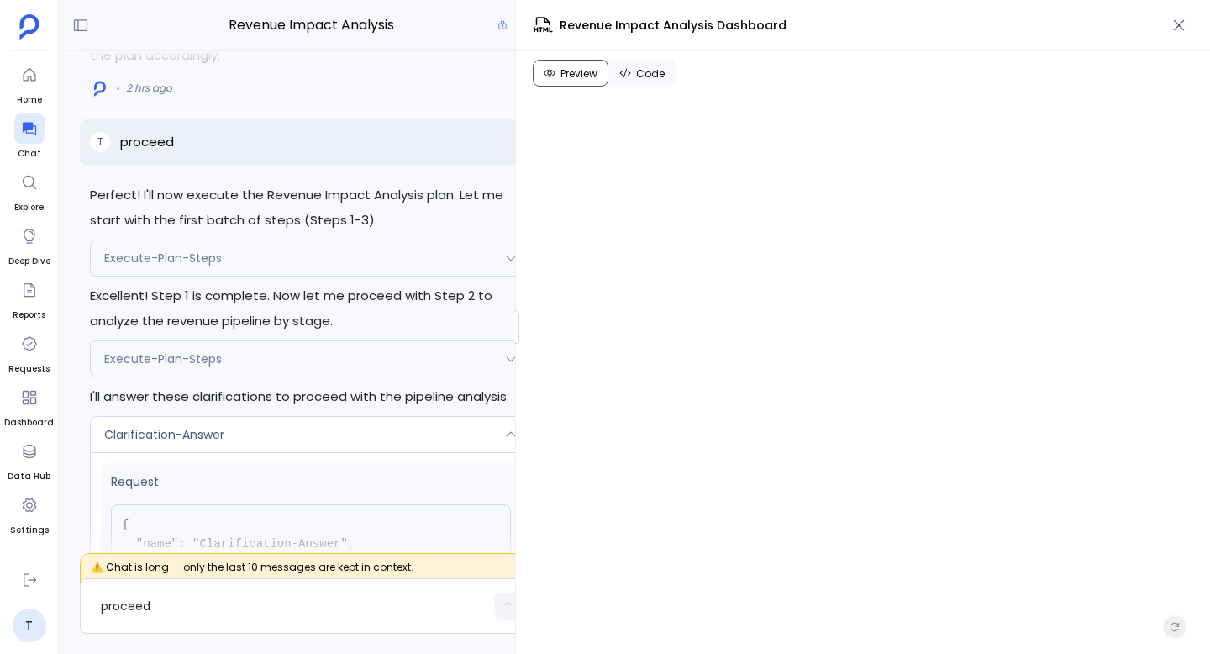
scroll to position [-9173, 0]
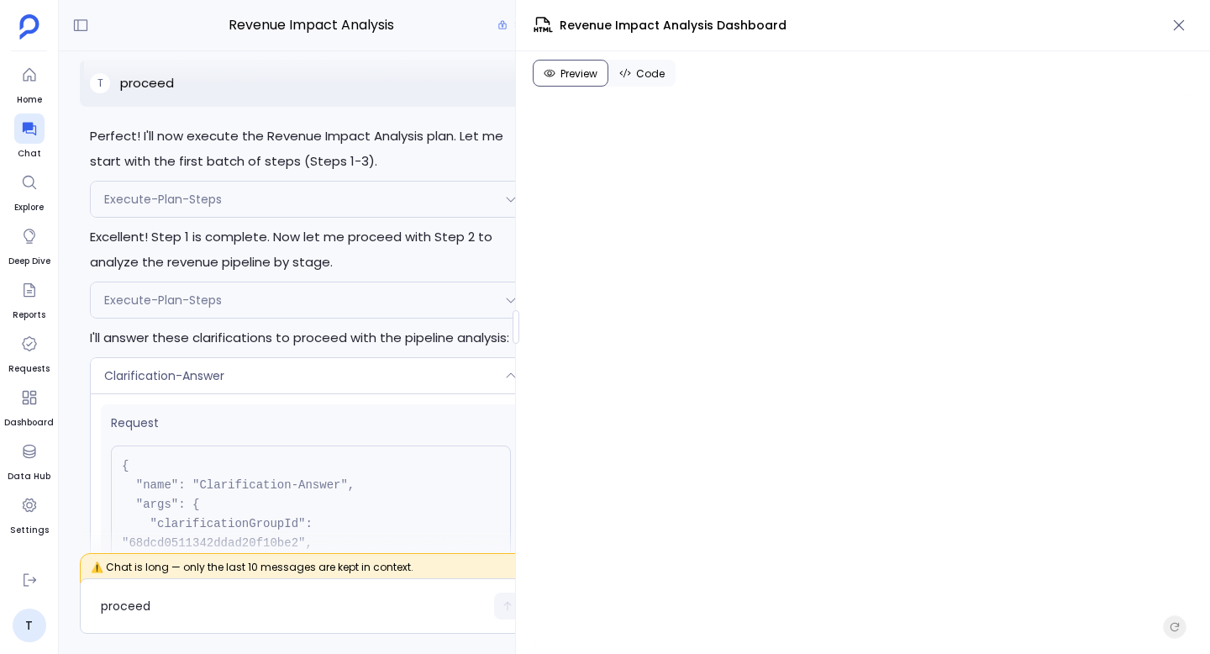
click at [303, 217] on div "Execute-Plan-Steps" at bounding box center [311, 199] width 440 height 35
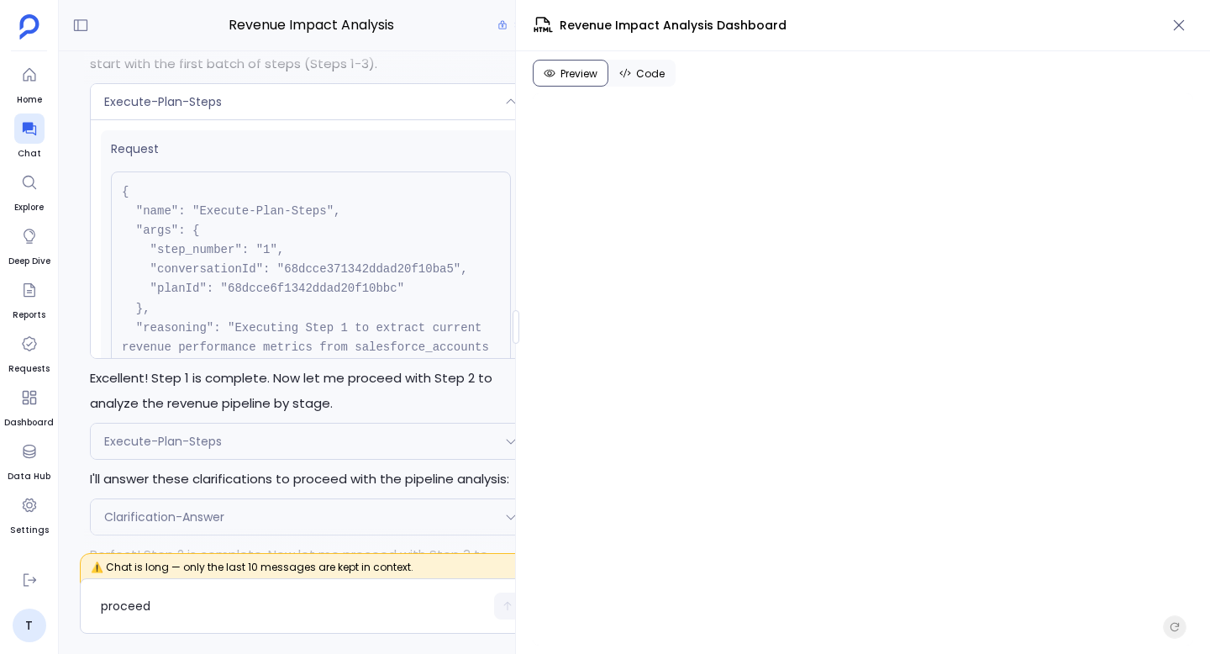
scroll to position [-9061, 0]
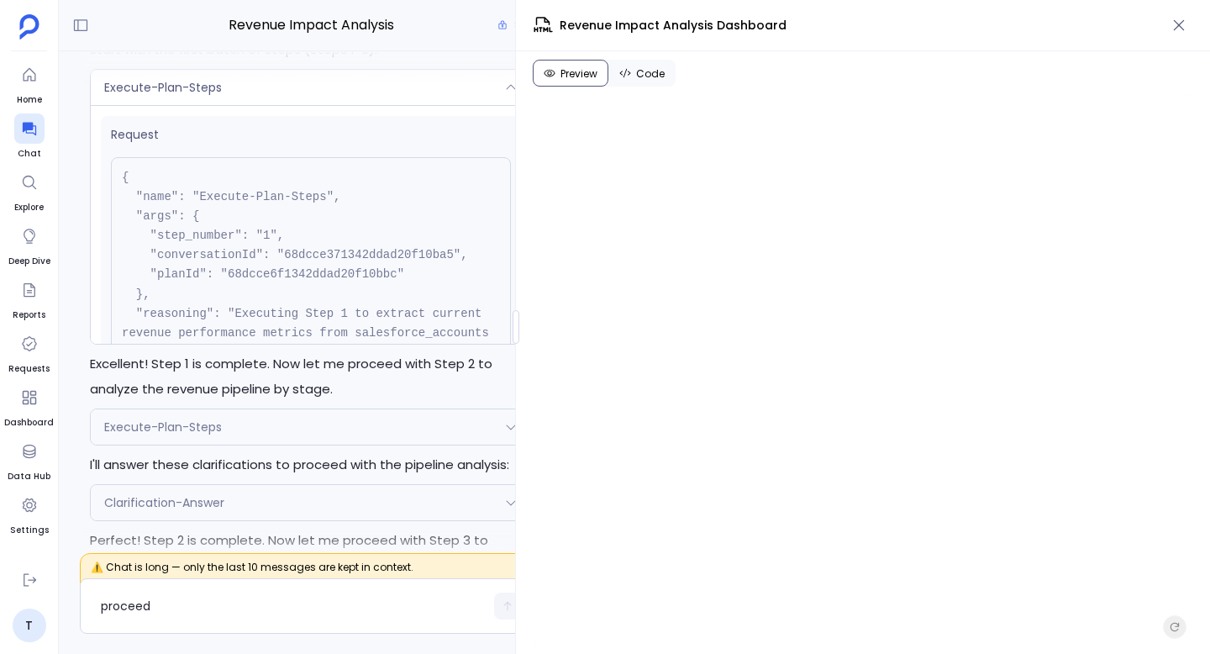
click at [264, 105] on div "Execute-Plan-Steps" at bounding box center [311, 87] width 440 height 35
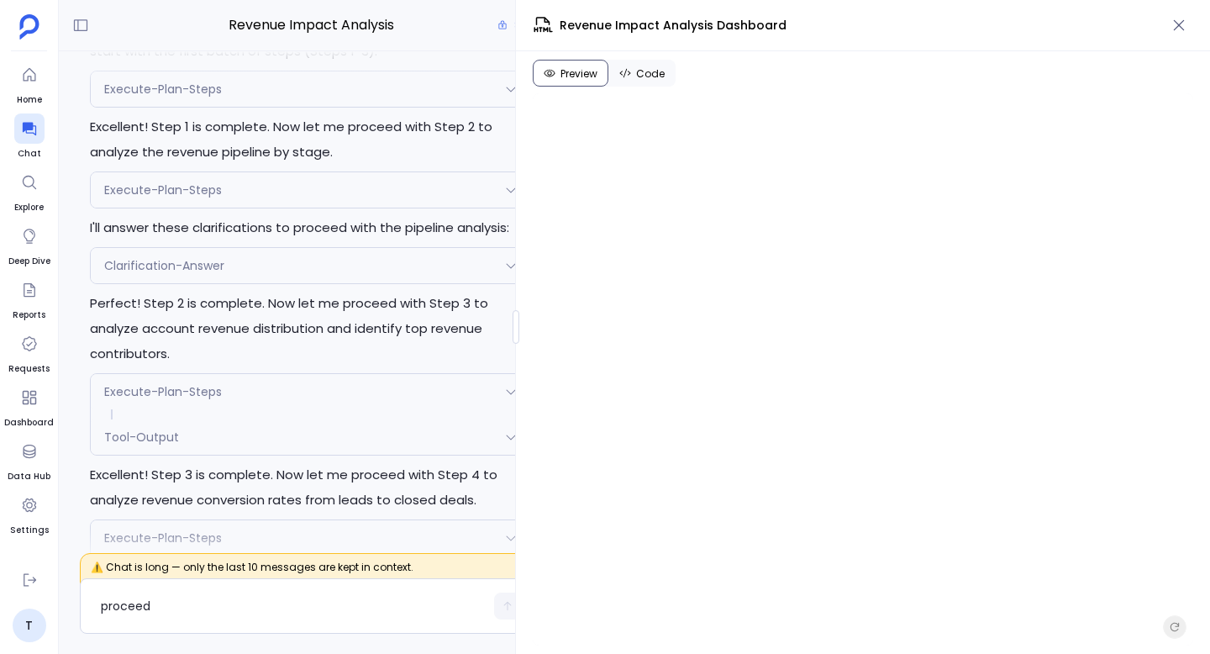
scroll to position [-8823, 0]
click at [254, 206] on div "Execute-Plan-Steps" at bounding box center [311, 188] width 440 height 35
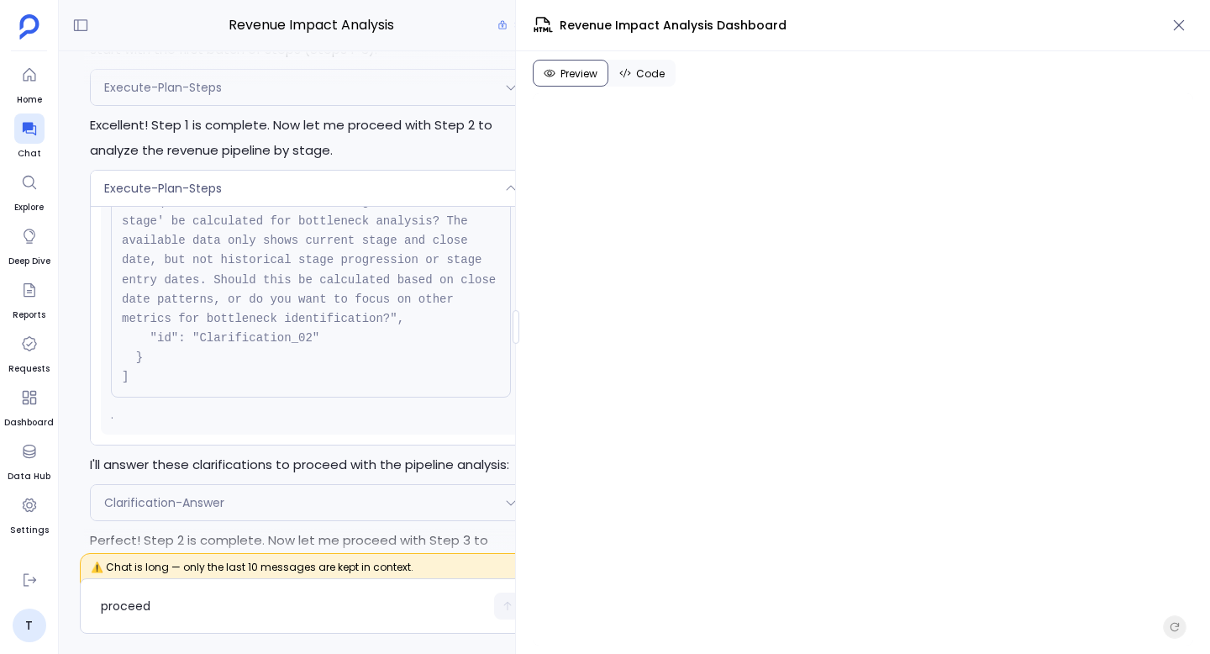
click at [254, 206] on div "Execute-Plan-Steps" at bounding box center [311, 188] width 440 height 35
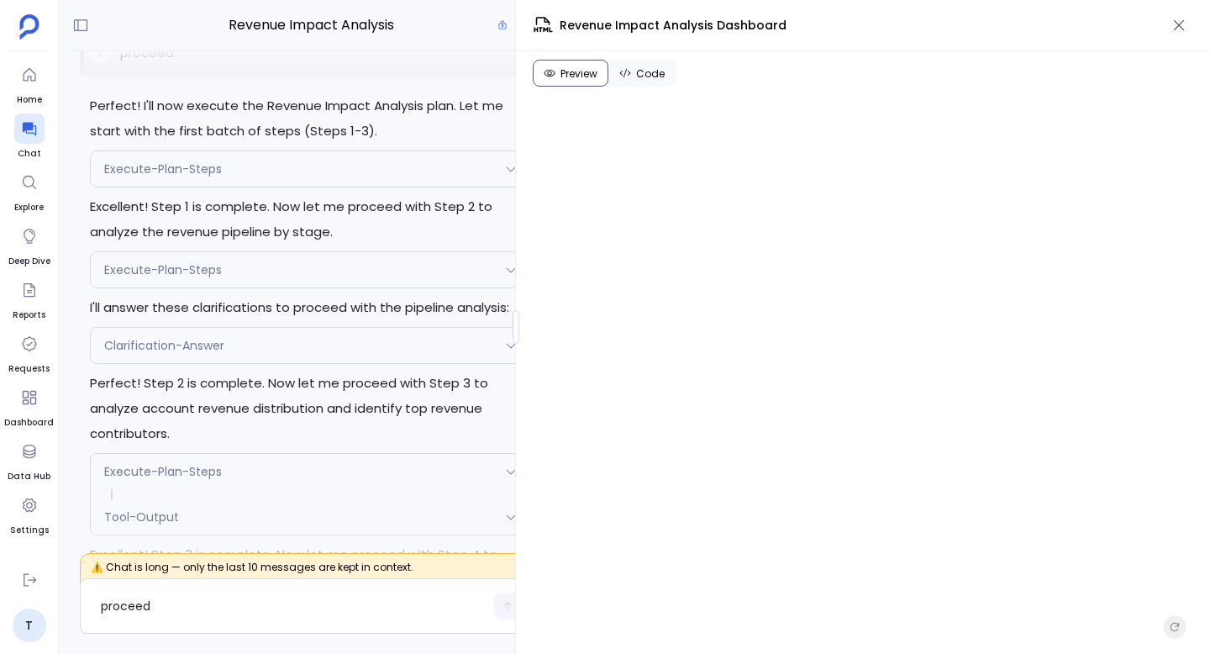
scroll to position [-8912, 0]
